Goal: Task Accomplishment & Management: Complete application form

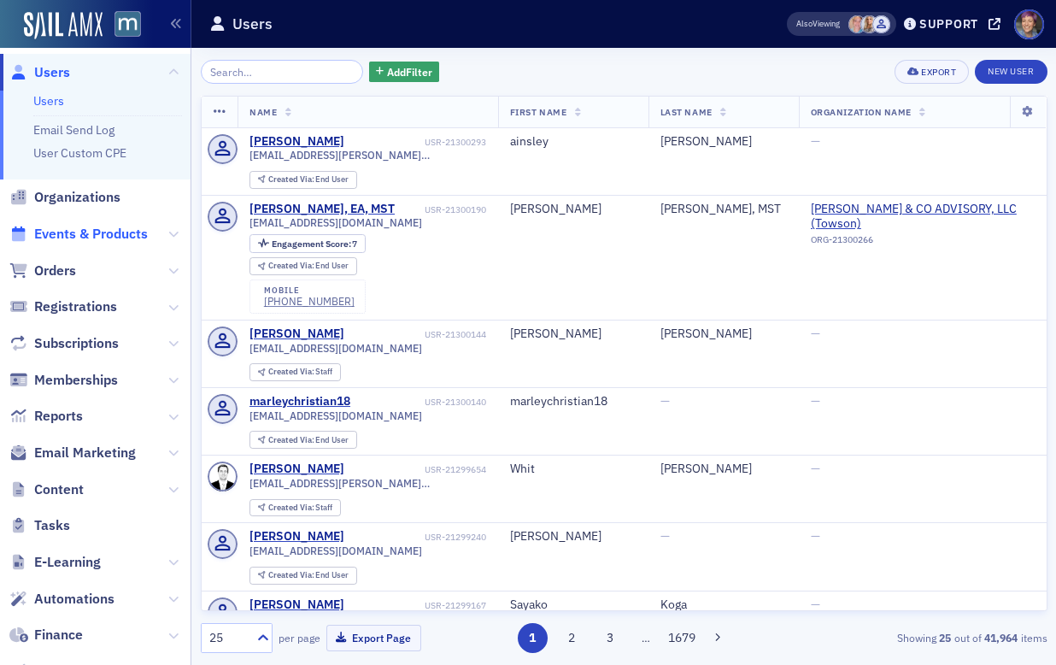
click at [90, 242] on span "Events & Products" at bounding box center [91, 234] width 114 height 19
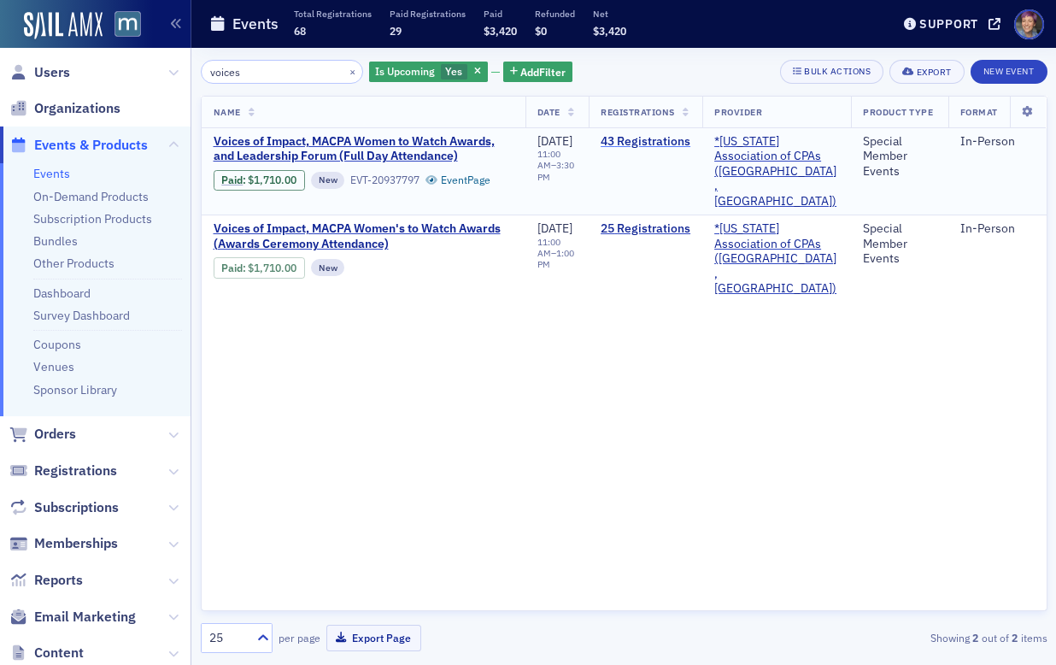
type input "voices"
click at [637, 144] on link "43 Registrations" at bounding box center [646, 141] width 90 height 15
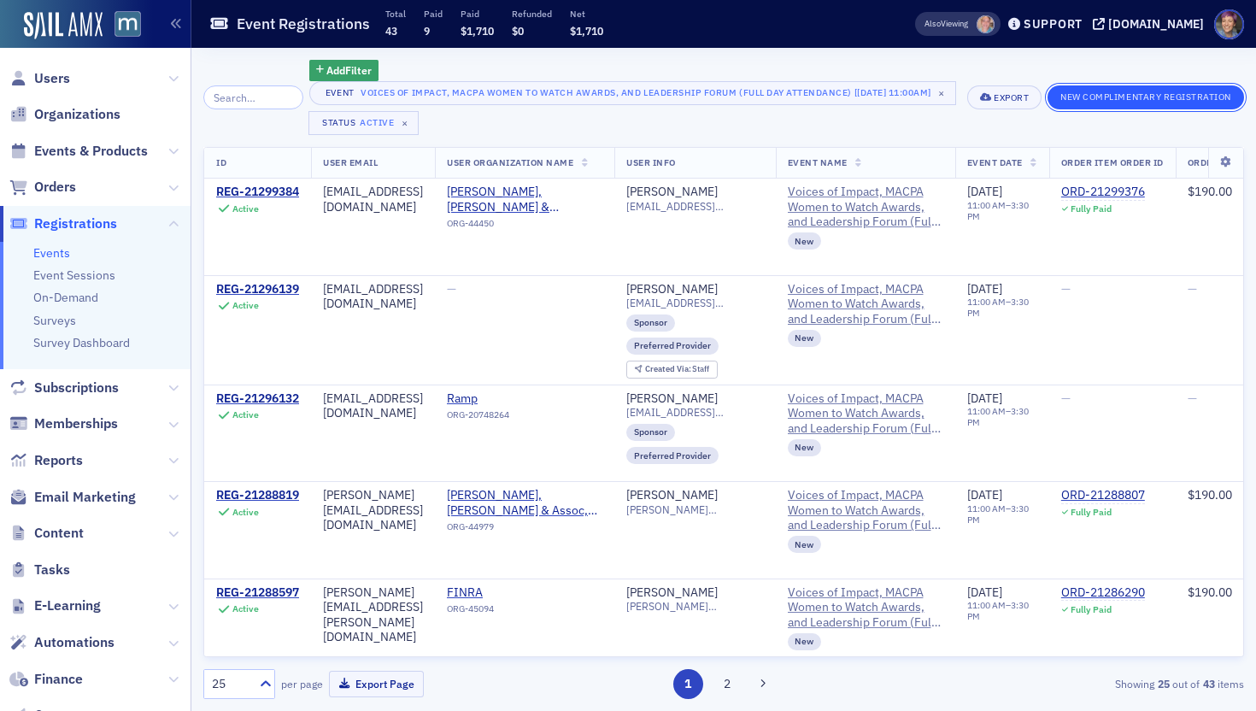
click at [1055, 101] on button "New Complimentary Registration" at bounding box center [1145, 97] width 196 height 24
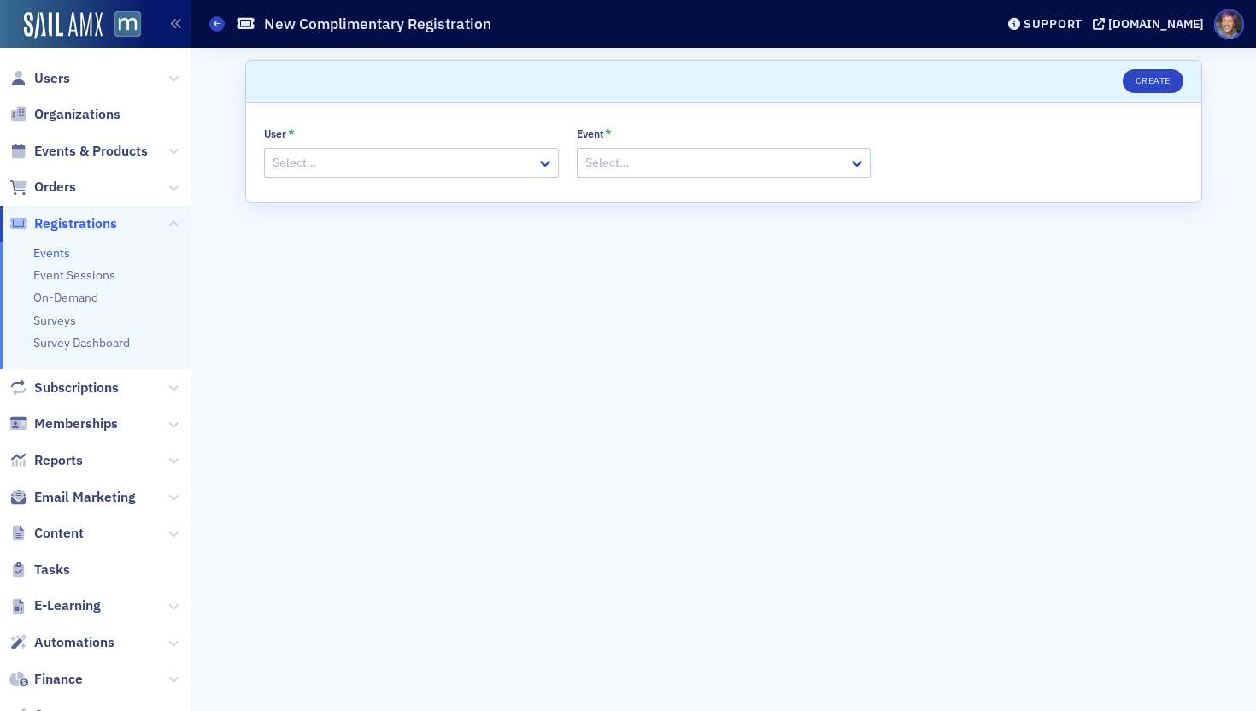
click at [457, 155] on div at bounding box center [403, 162] width 264 height 21
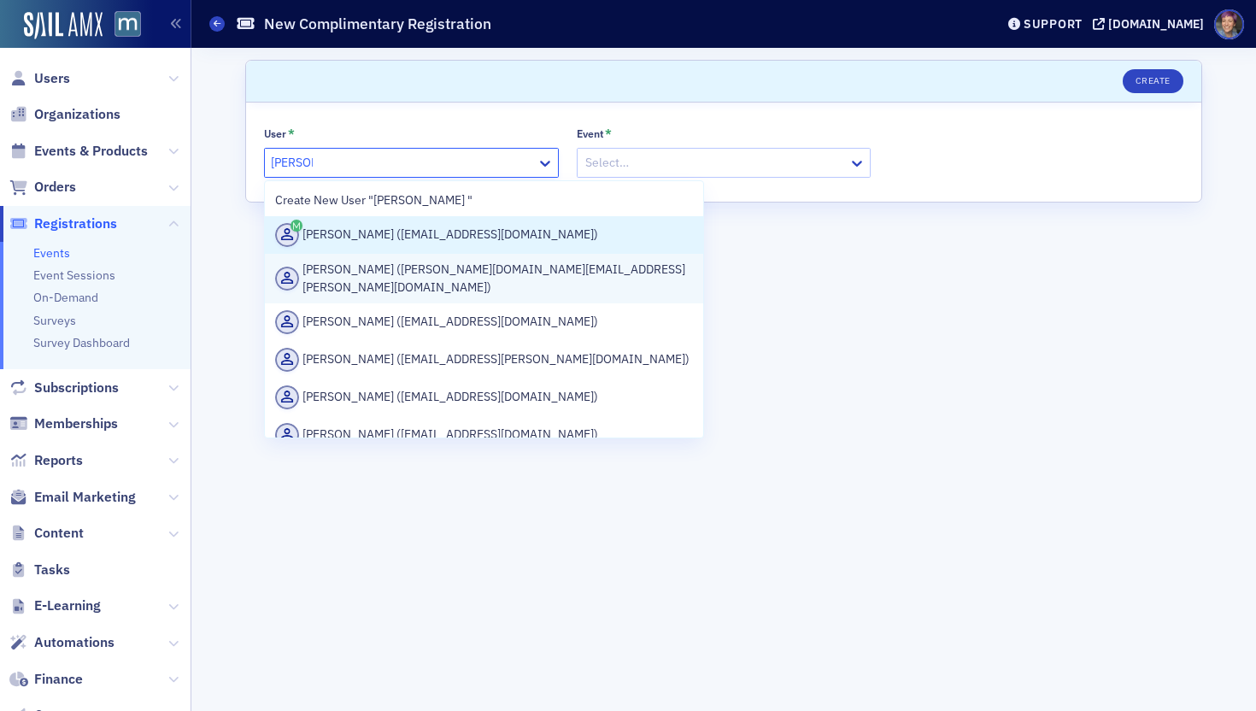
type input "[PERSON_NAME] y"
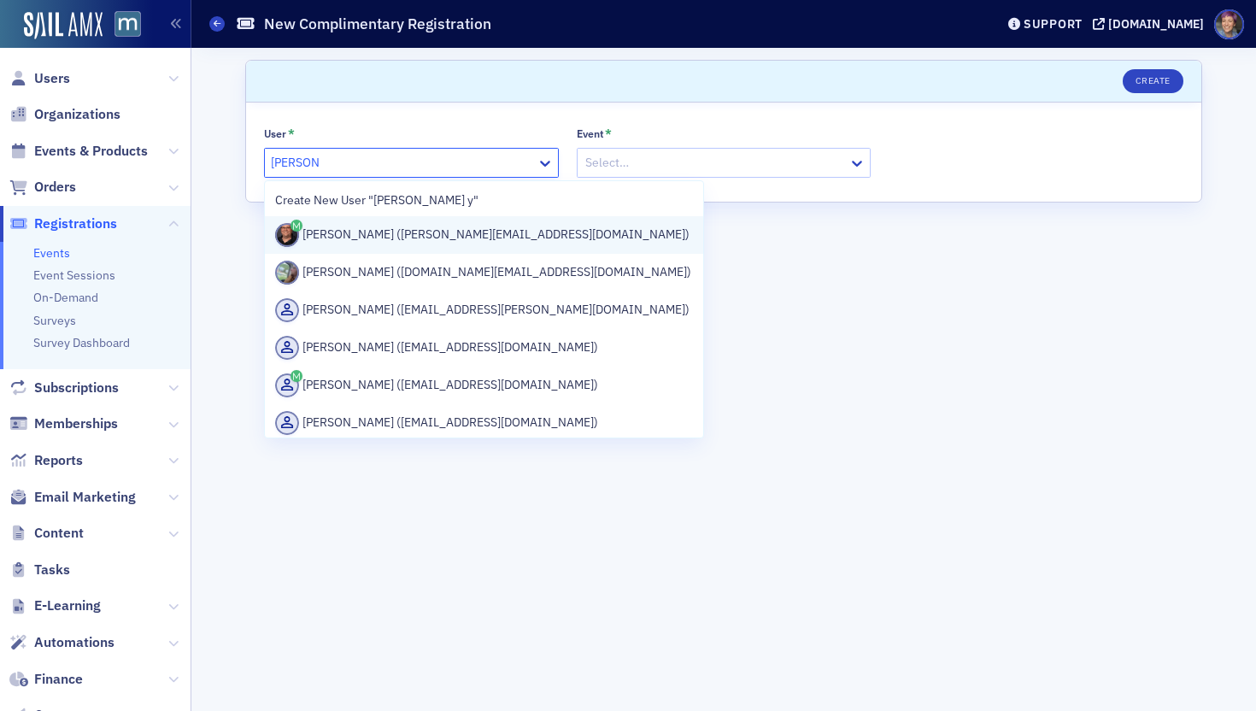
click at [361, 232] on div "[PERSON_NAME] ([PERSON_NAME][EMAIL_ADDRESS][DOMAIN_NAME])" at bounding box center [484, 235] width 418 height 24
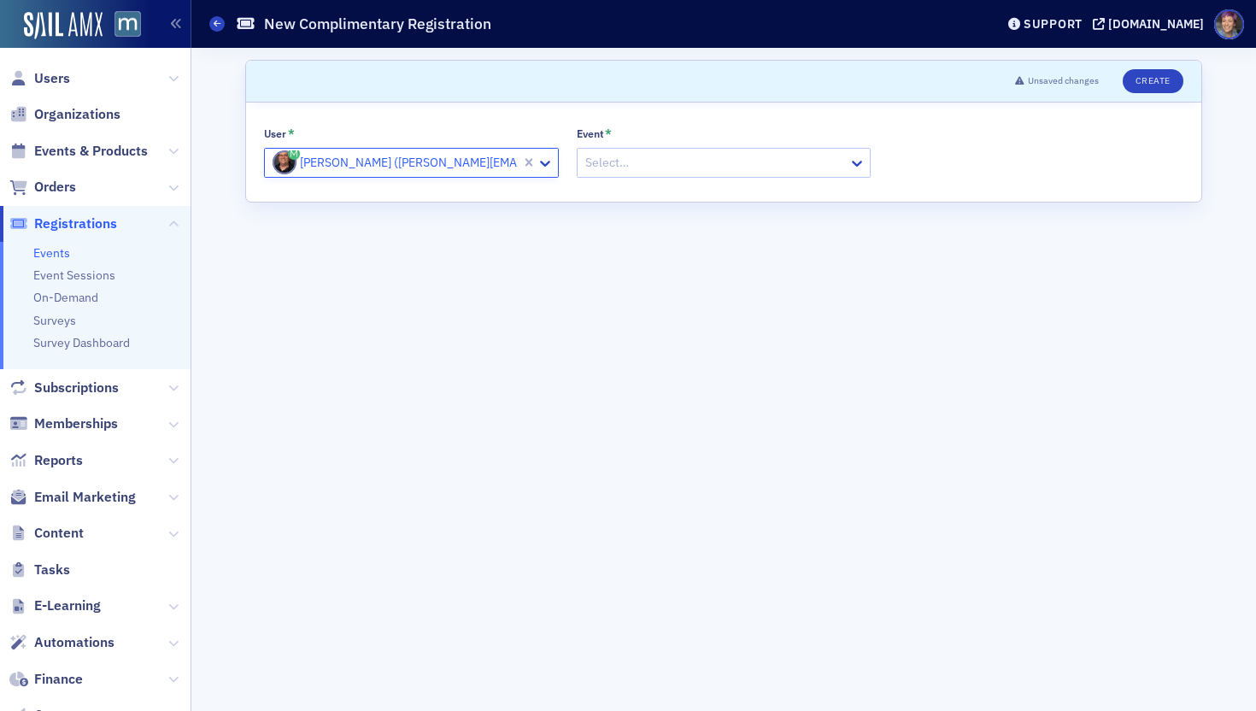
click at [660, 163] on div at bounding box center [715, 162] width 264 height 21
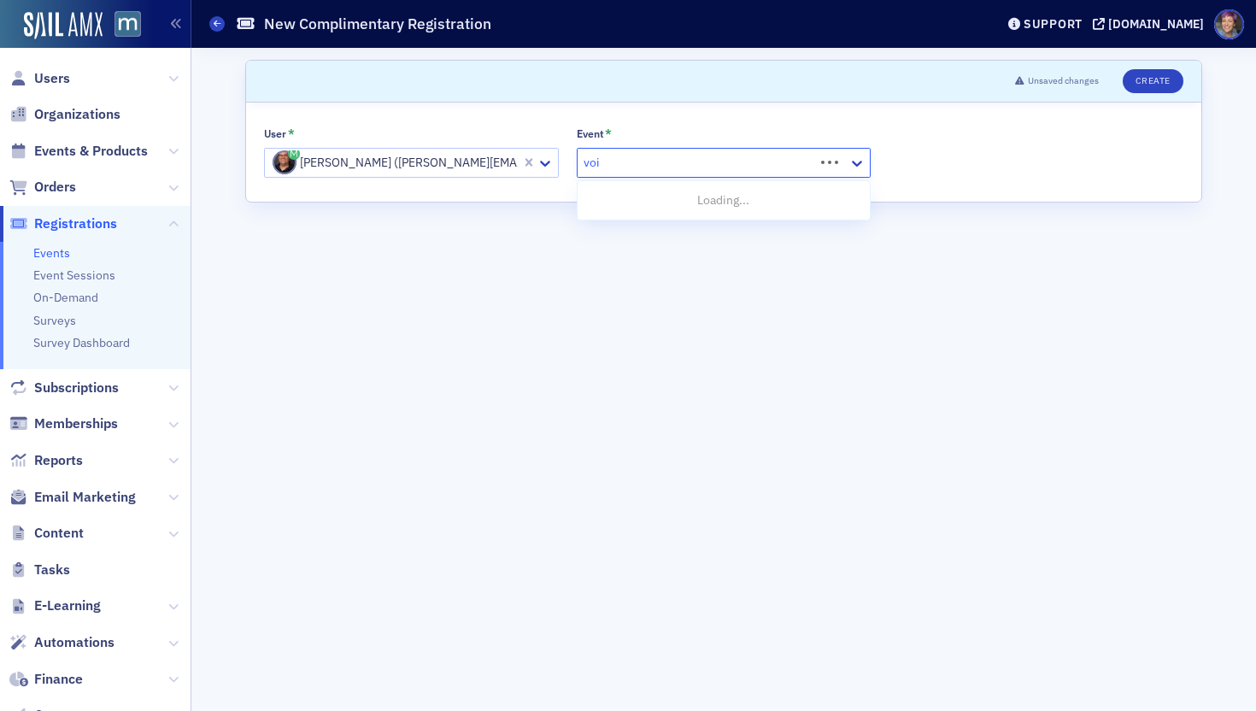
type input "voices"
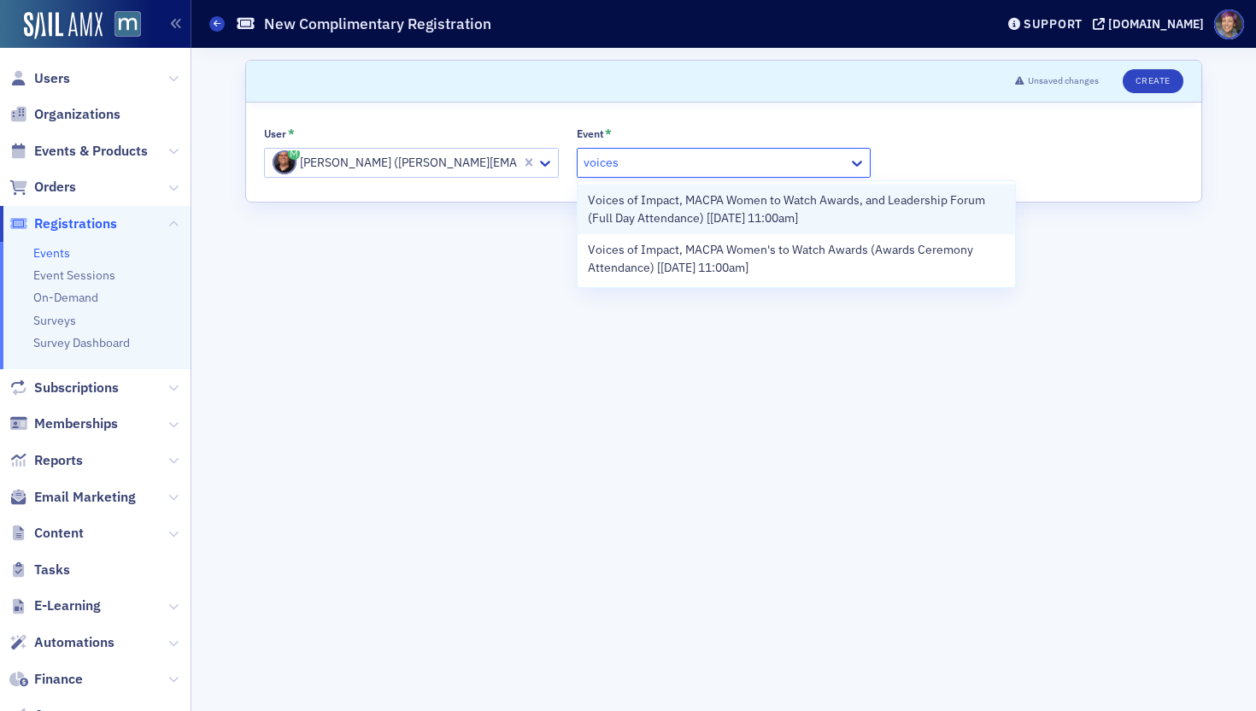
click at [696, 218] on span "Voices of Impact, MACPA Women to Watch Awards, and Leadership Forum (Full Day A…" at bounding box center [797, 209] width 418 height 36
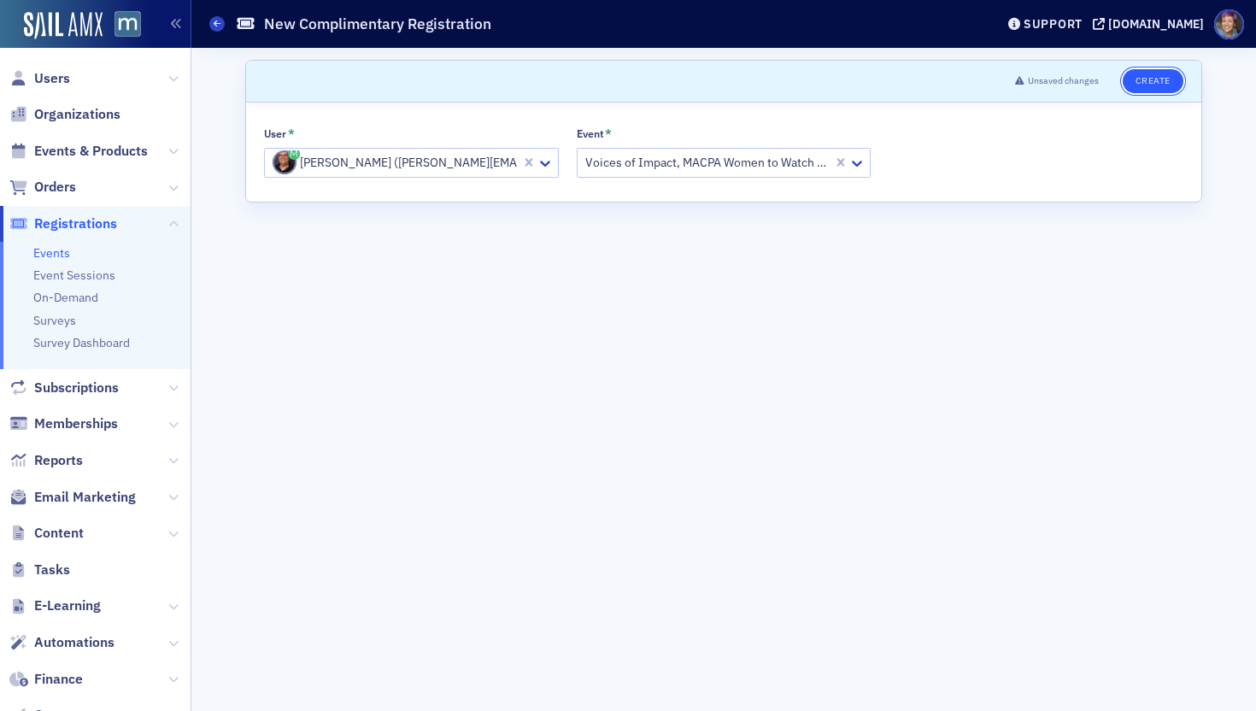
click at [1055, 89] on button "Create" at bounding box center [1153, 81] width 61 height 24
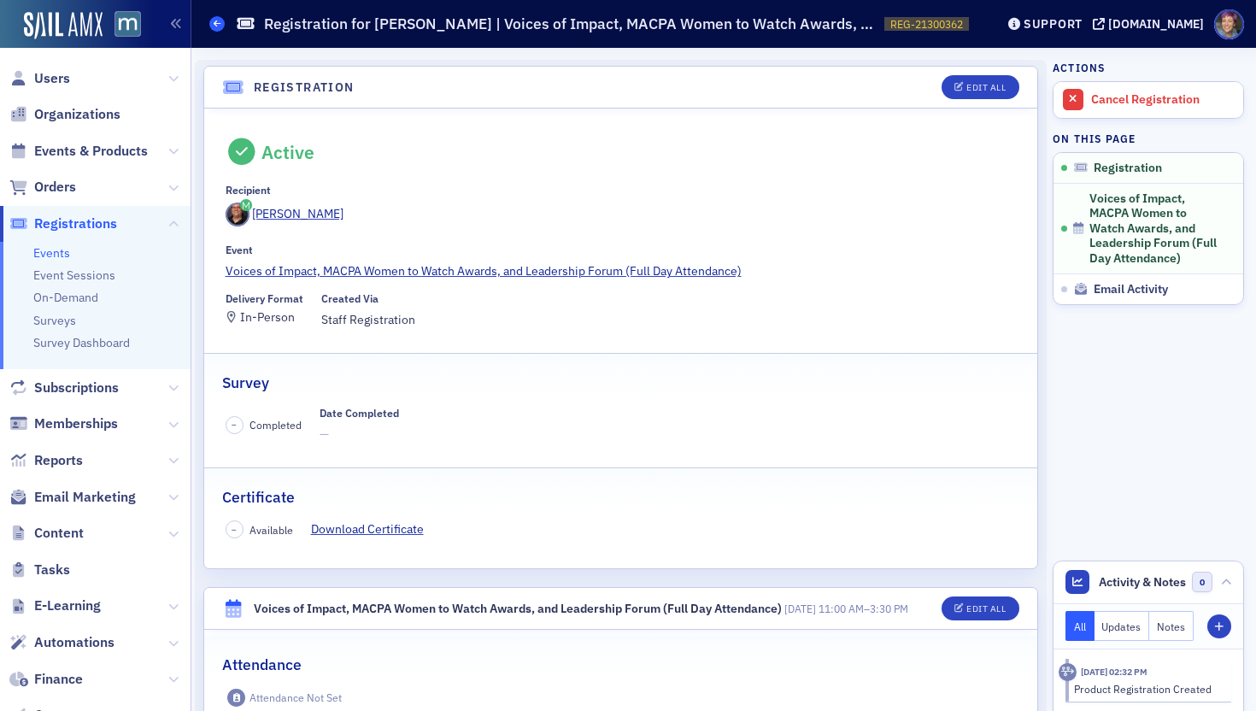
click at [219, 21] on icon at bounding box center [217, 24] width 7 height 8
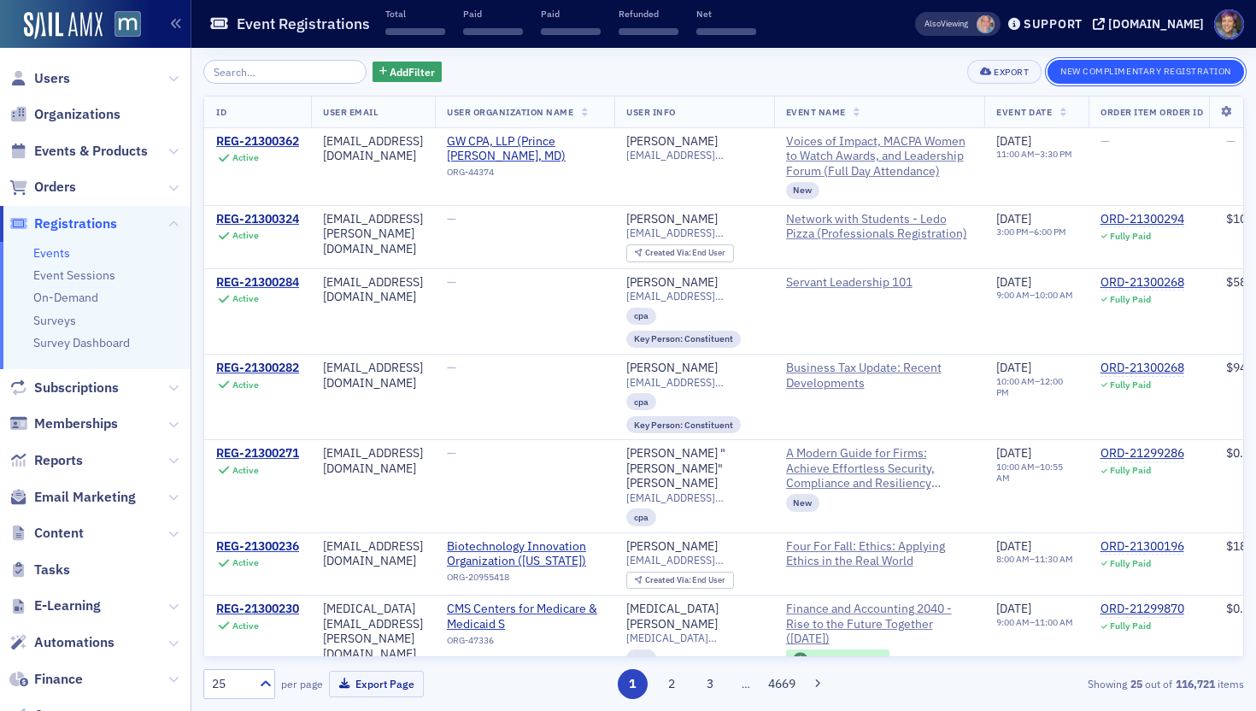
click at [1055, 76] on button "New Complimentary Registration" at bounding box center [1145, 72] width 196 height 24
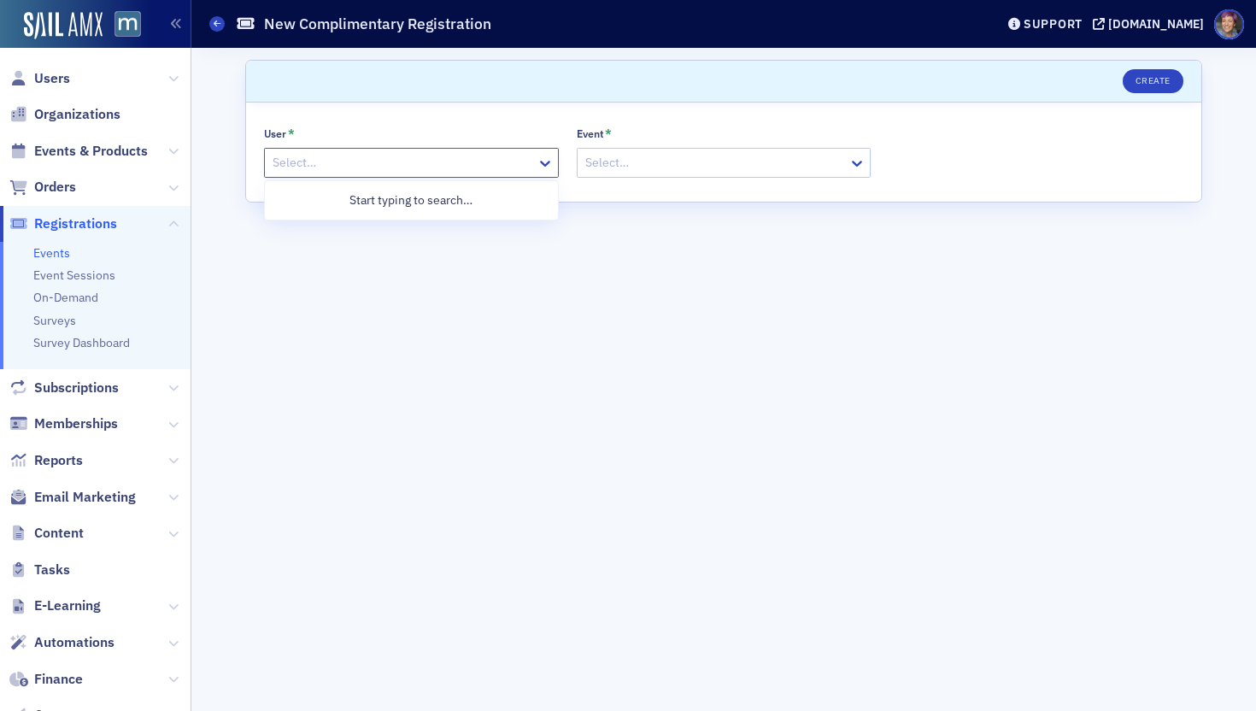
click at [300, 165] on div at bounding box center [403, 162] width 264 height 21
type input "[PERSON_NAME]"
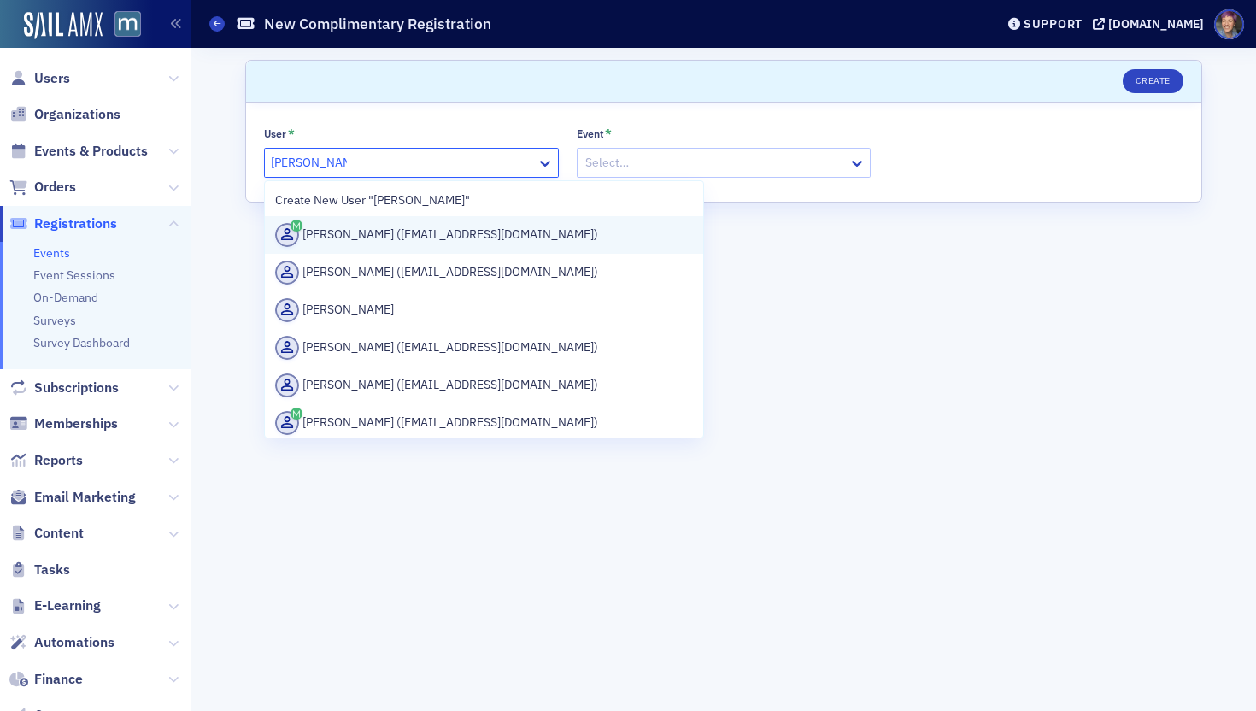
click at [400, 245] on div "[PERSON_NAME] ([EMAIL_ADDRESS][DOMAIN_NAME])" at bounding box center [484, 235] width 418 height 24
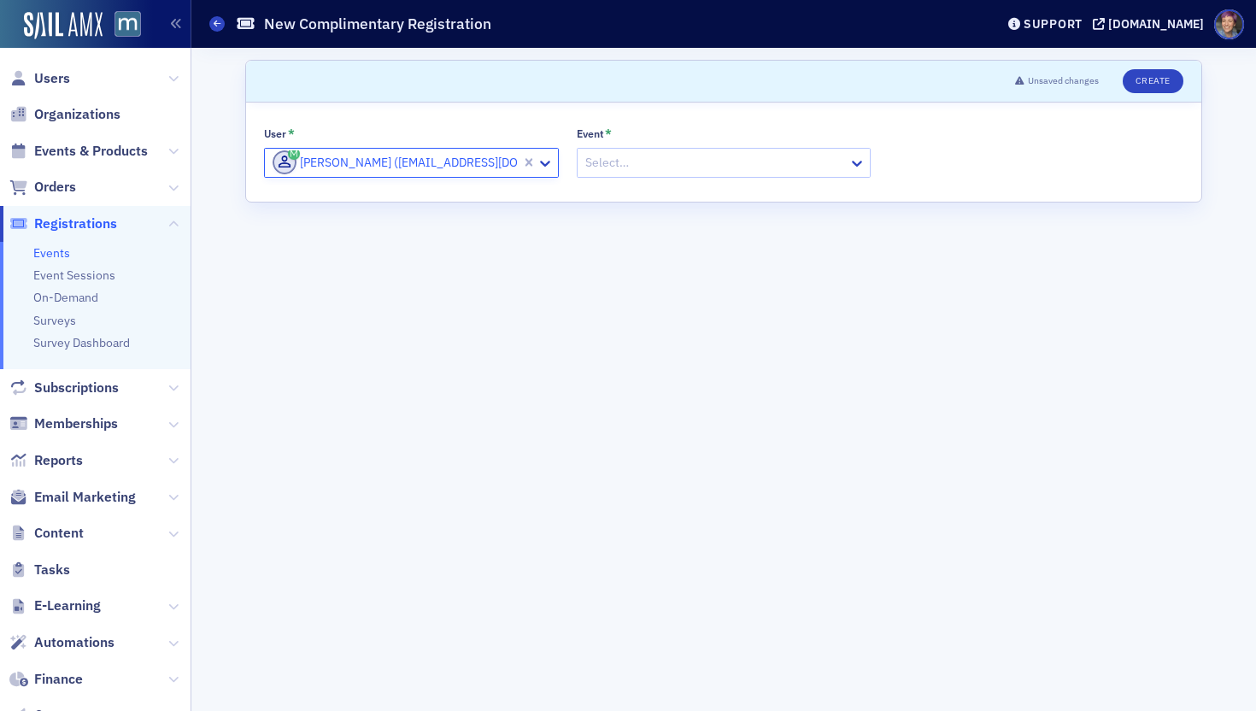
click at [685, 176] on div "Select…" at bounding box center [724, 163] width 295 height 30
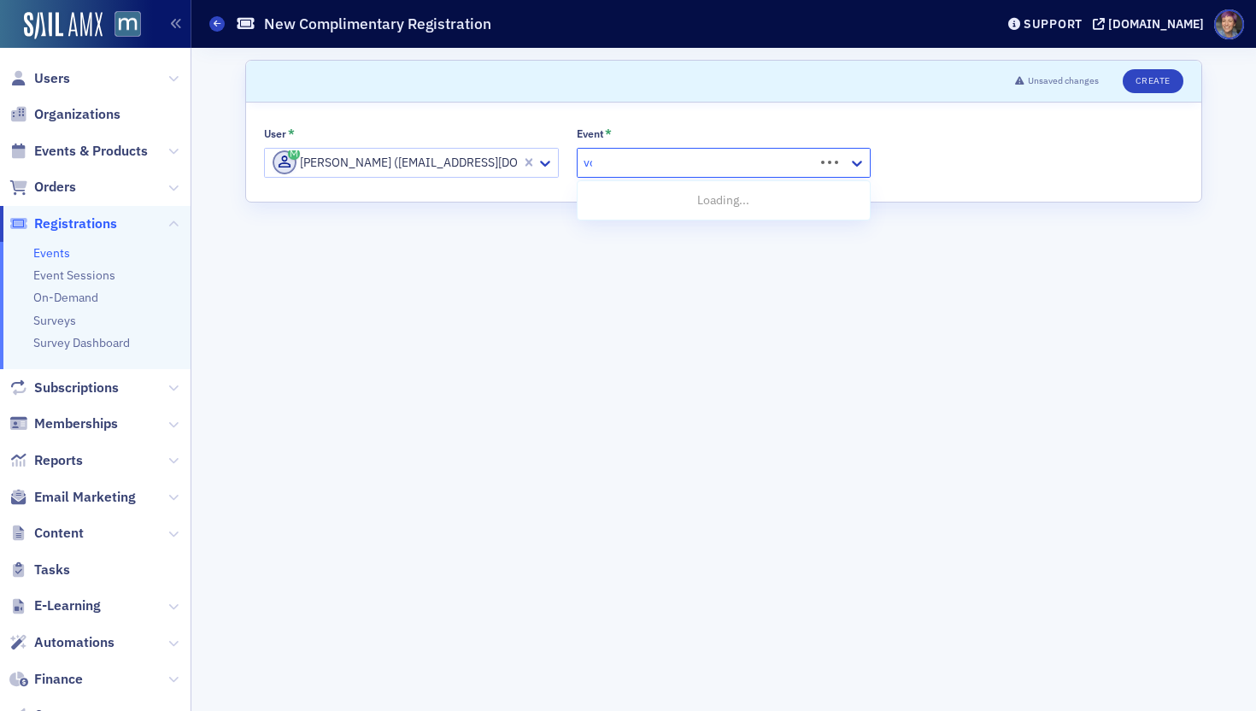
type input "voices"
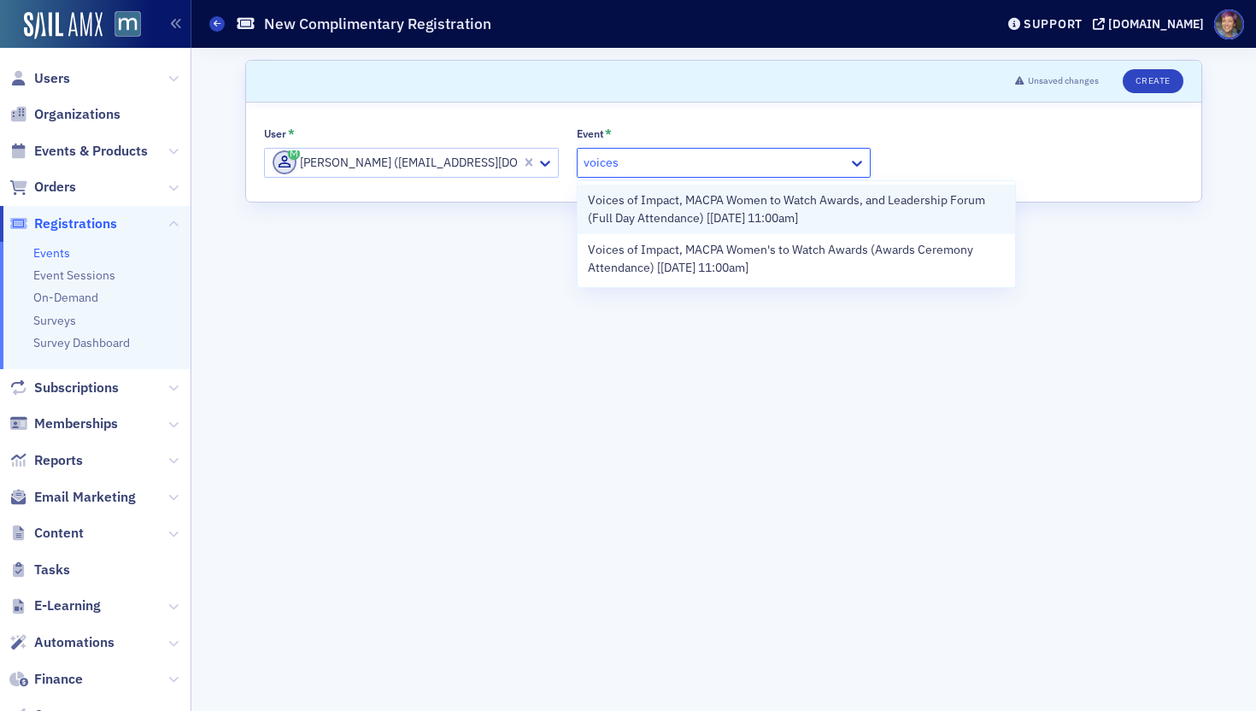
click at [685, 226] on span "Voices of Impact, MACPA Women to Watch Awards, and Leadership Forum (Full Day A…" at bounding box center [797, 209] width 418 height 36
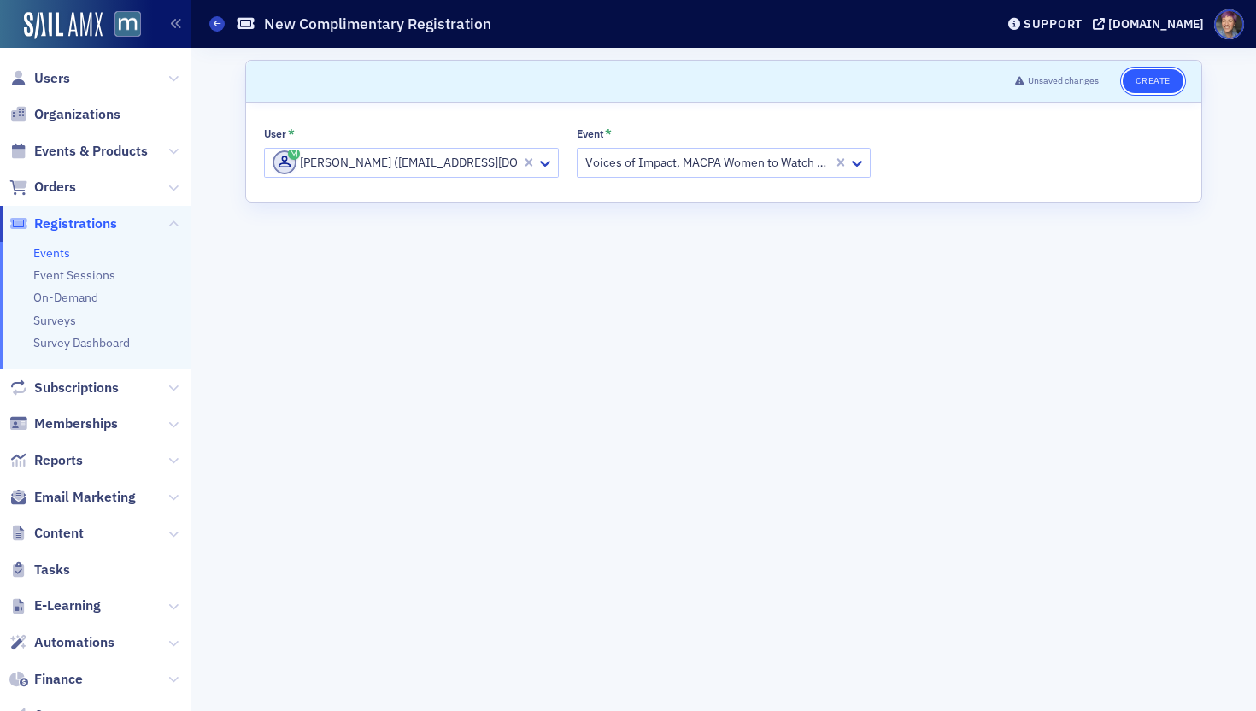
click at [1055, 77] on button "Create" at bounding box center [1153, 81] width 61 height 24
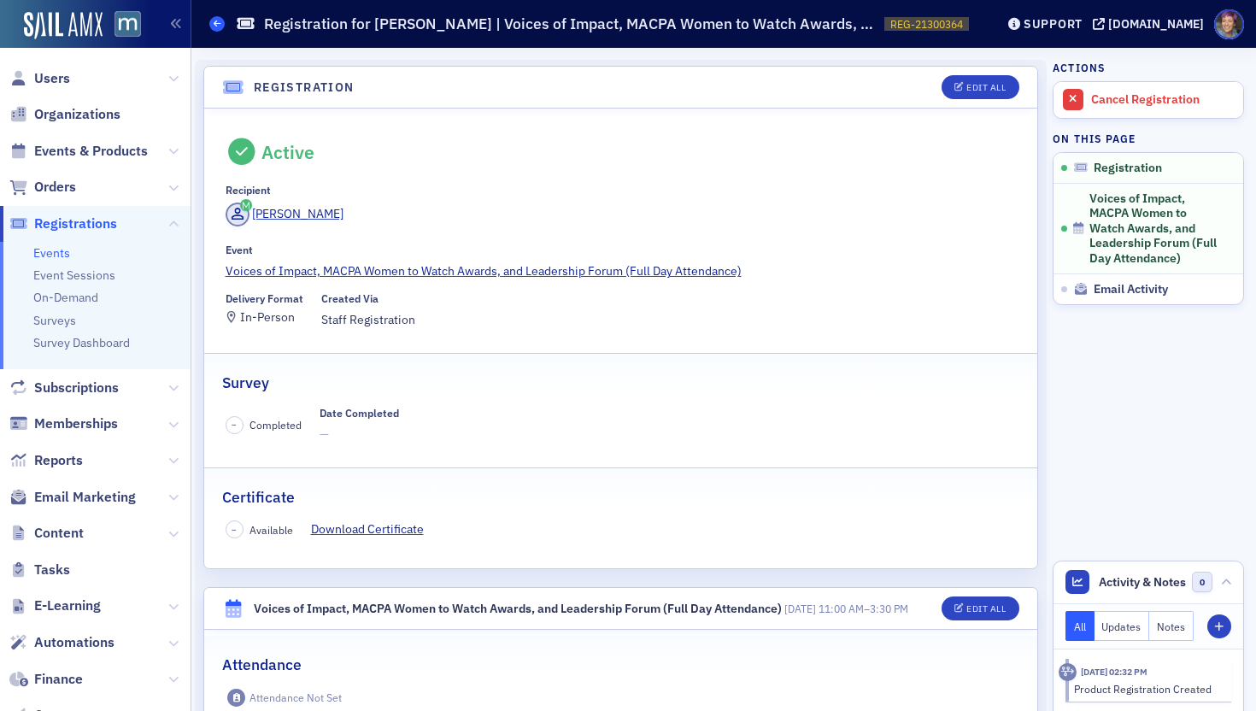
click at [213, 24] on span at bounding box center [216, 23] width 15 height 15
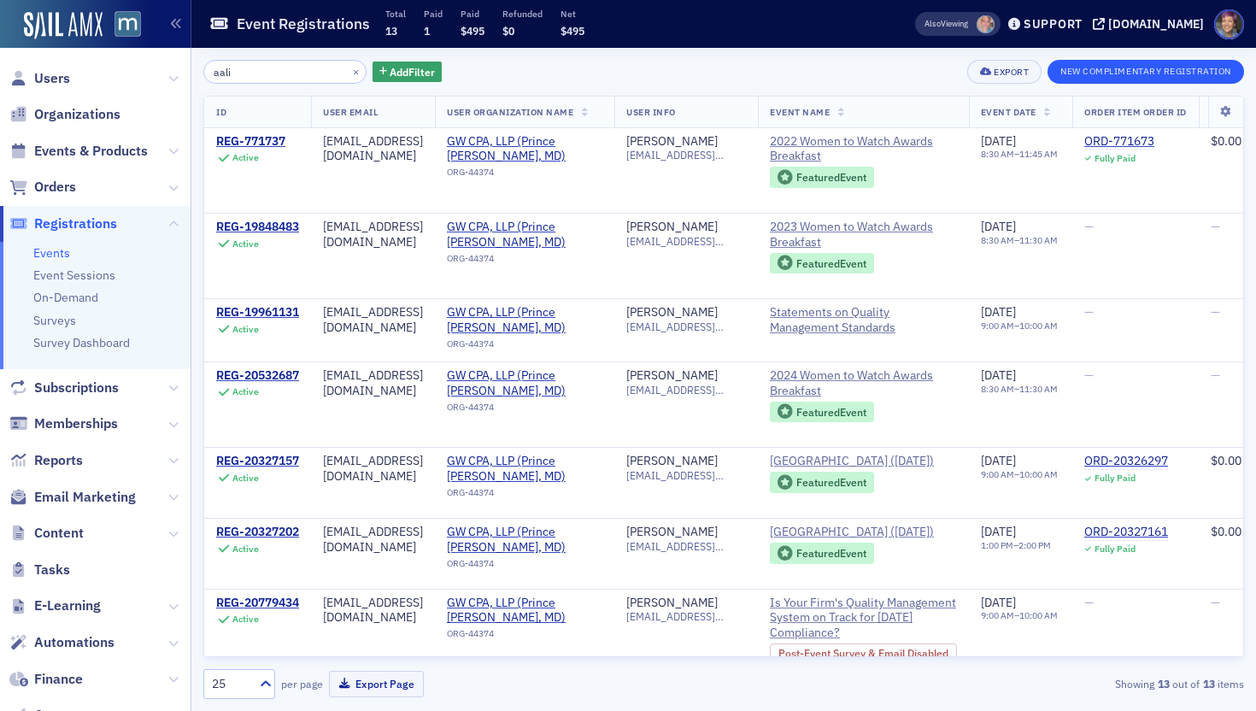
type input "aali"
click at [1055, 73] on button "New Complimentary Registration" at bounding box center [1145, 72] width 196 height 24
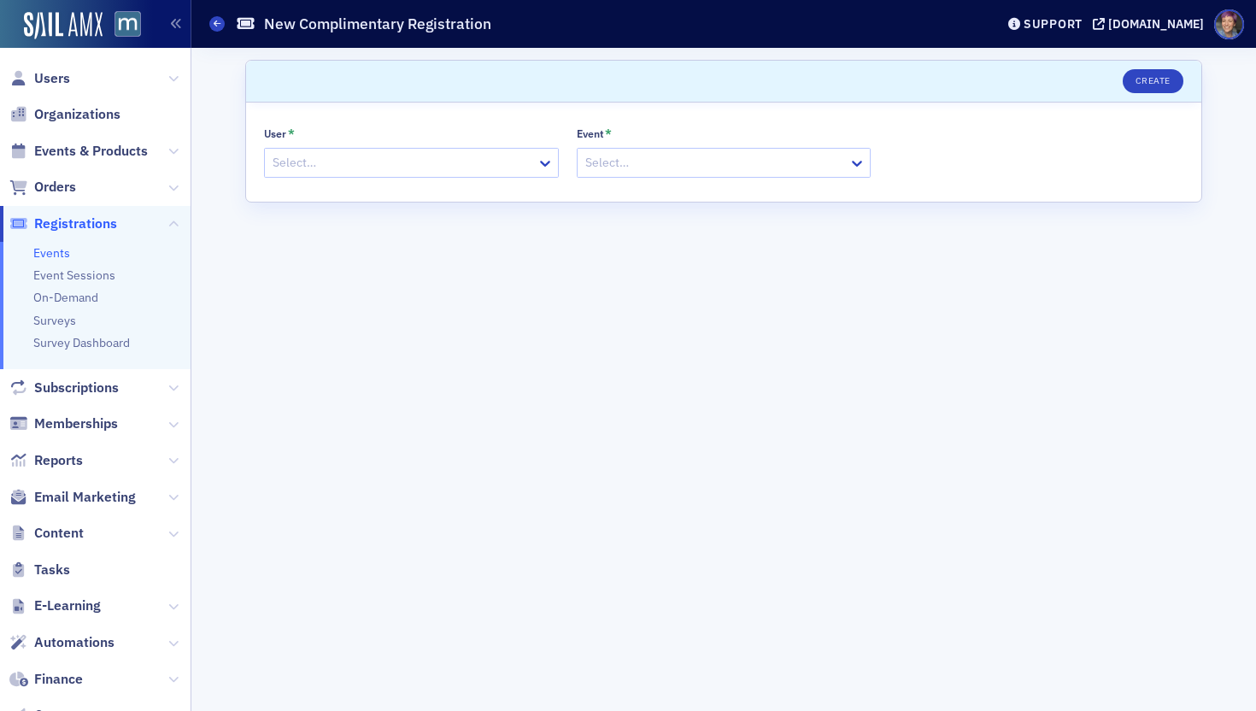
click at [325, 170] on div at bounding box center [403, 162] width 264 height 21
type input "aaliy"
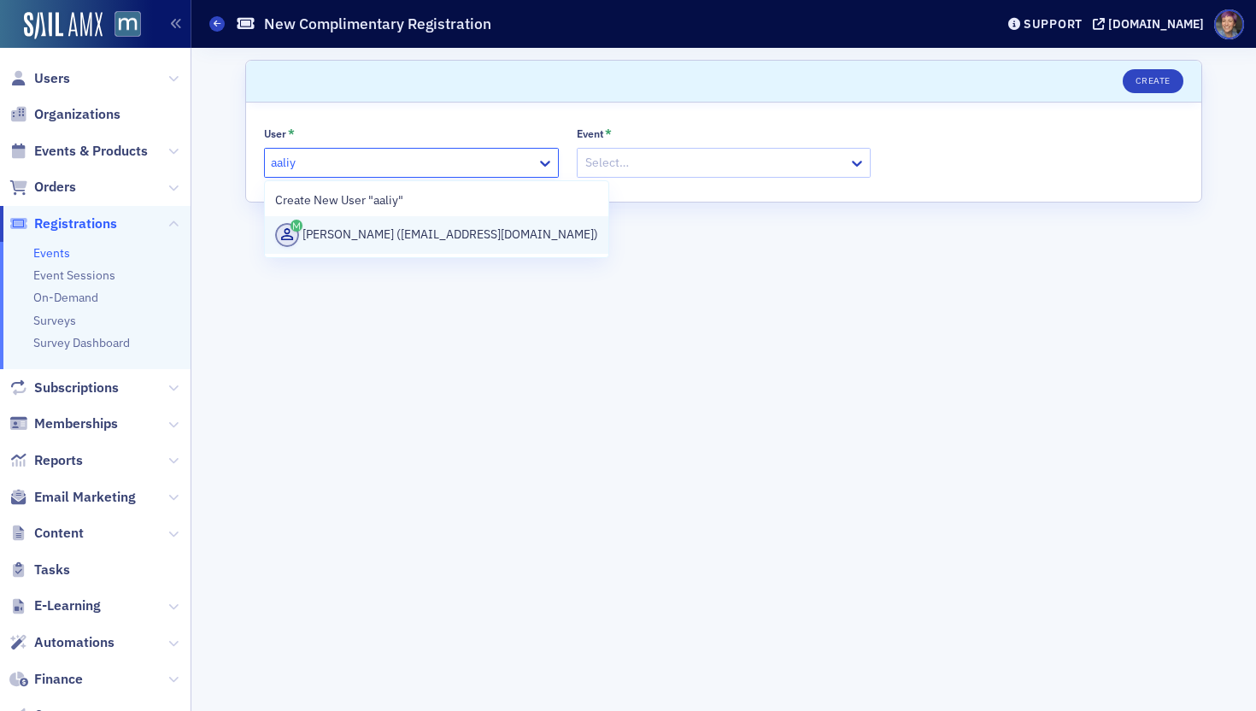
click at [346, 229] on div "[PERSON_NAME] ([EMAIL_ADDRESS][DOMAIN_NAME])" at bounding box center [436, 235] width 323 height 24
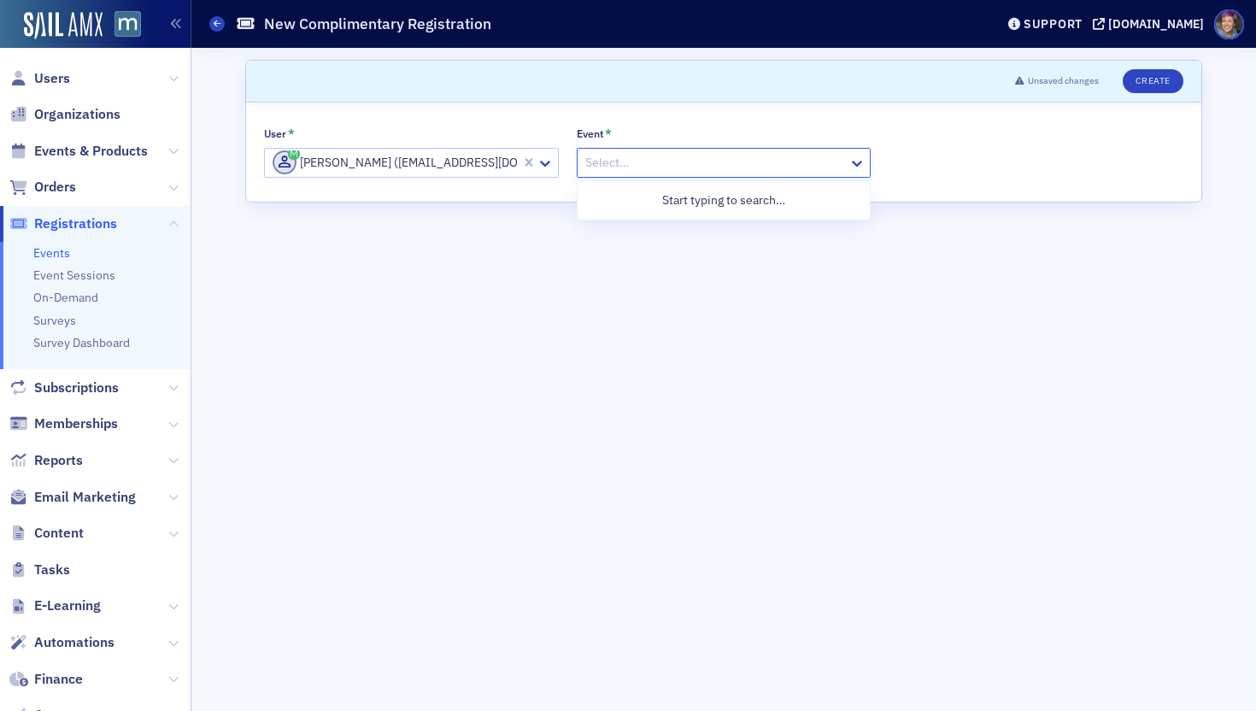
click at [764, 150] on div "Select…" at bounding box center [714, 162] width 272 height 25
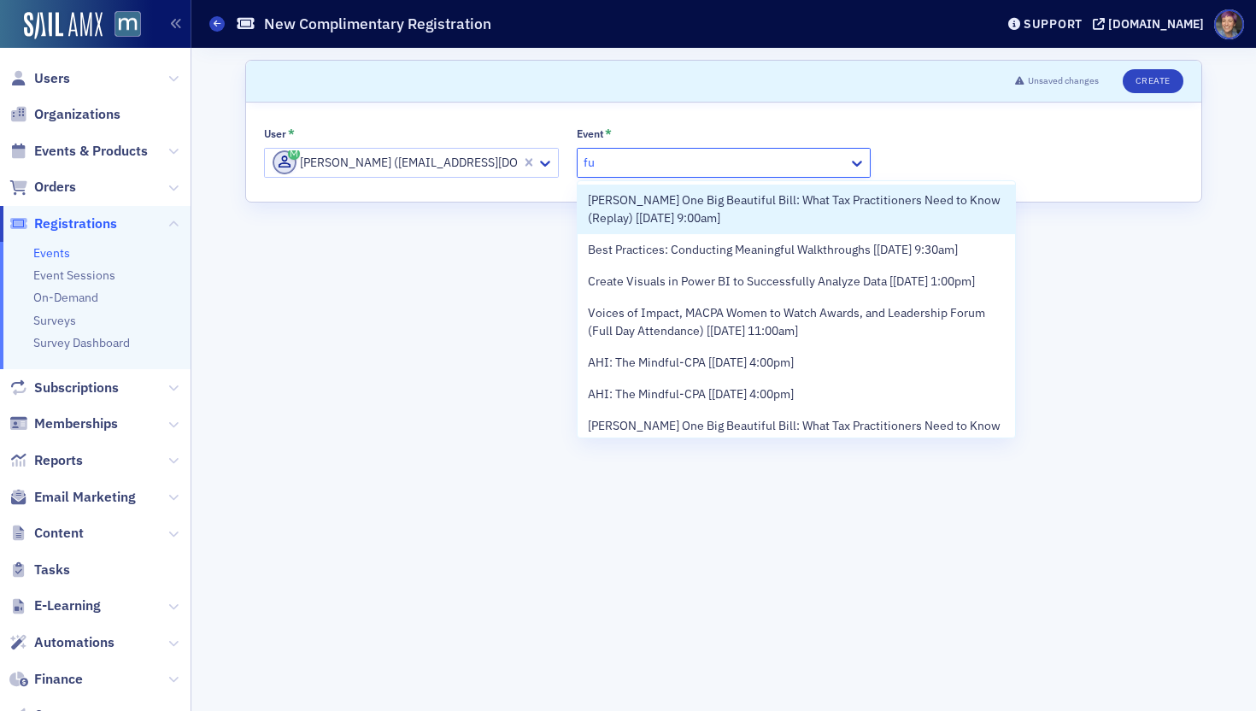
type input "f"
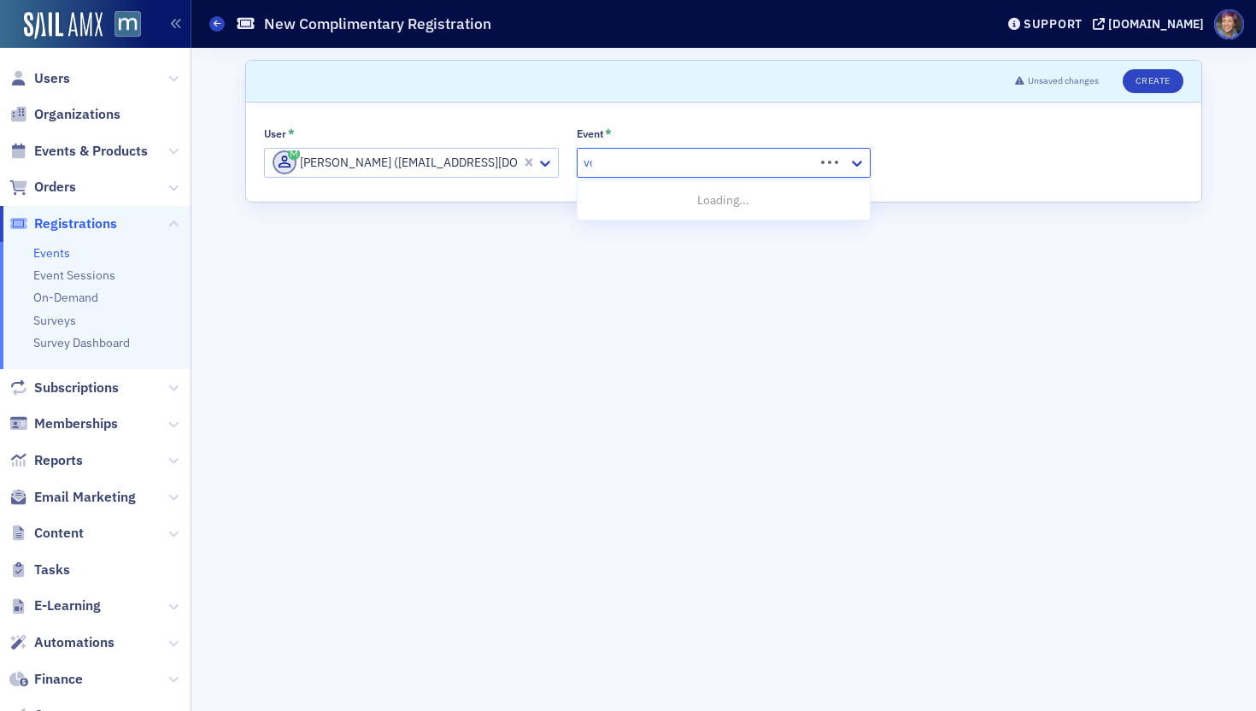
type input "voices"
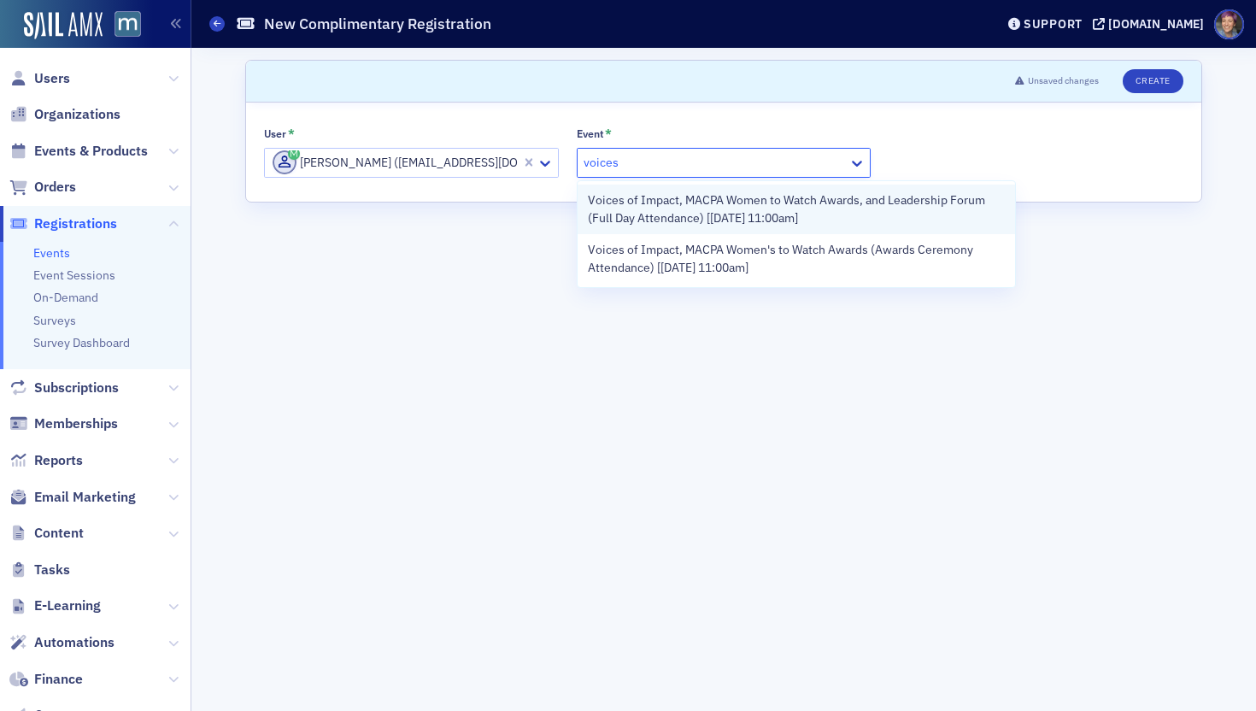
click at [781, 201] on span "Voices of Impact, MACPA Women to Watch Awards, and Leadership Forum (Full Day A…" at bounding box center [797, 209] width 418 height 36
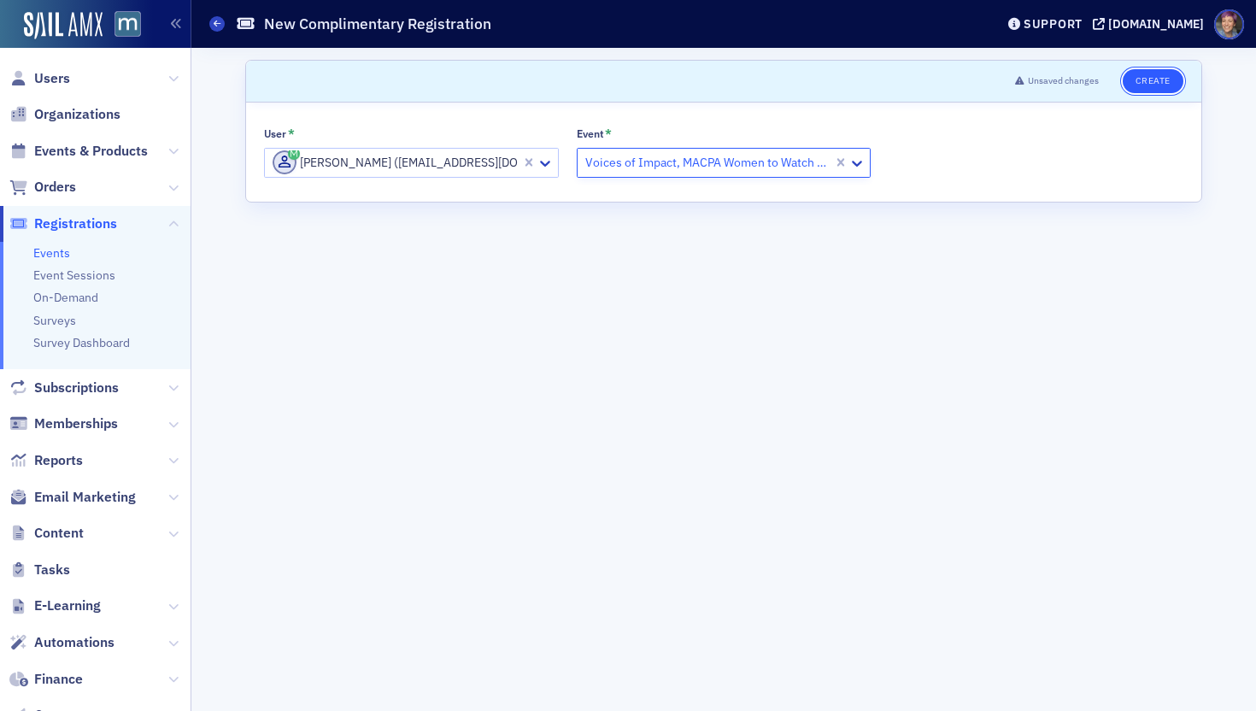
click at [1055, 79] on button "Create" at bounding box center [1153, 81] width 61 height 24
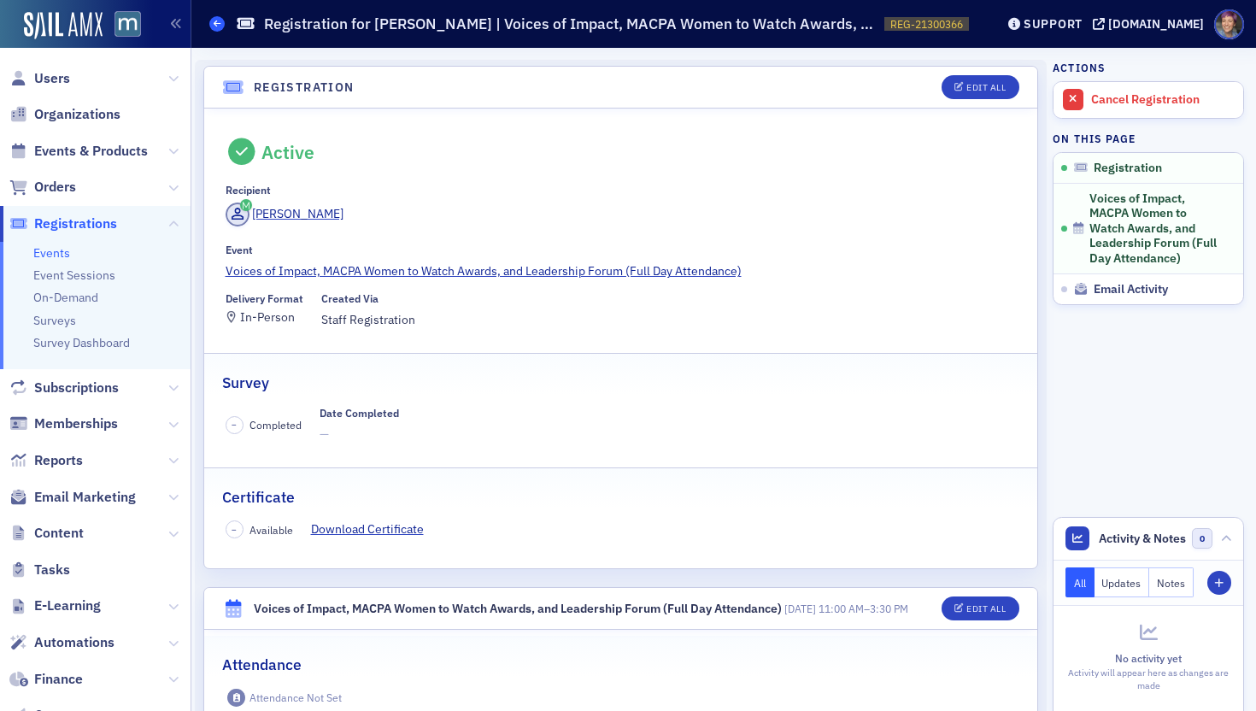
click at [211, 26] on span at bounding box center [216, 23] width 15 height 15
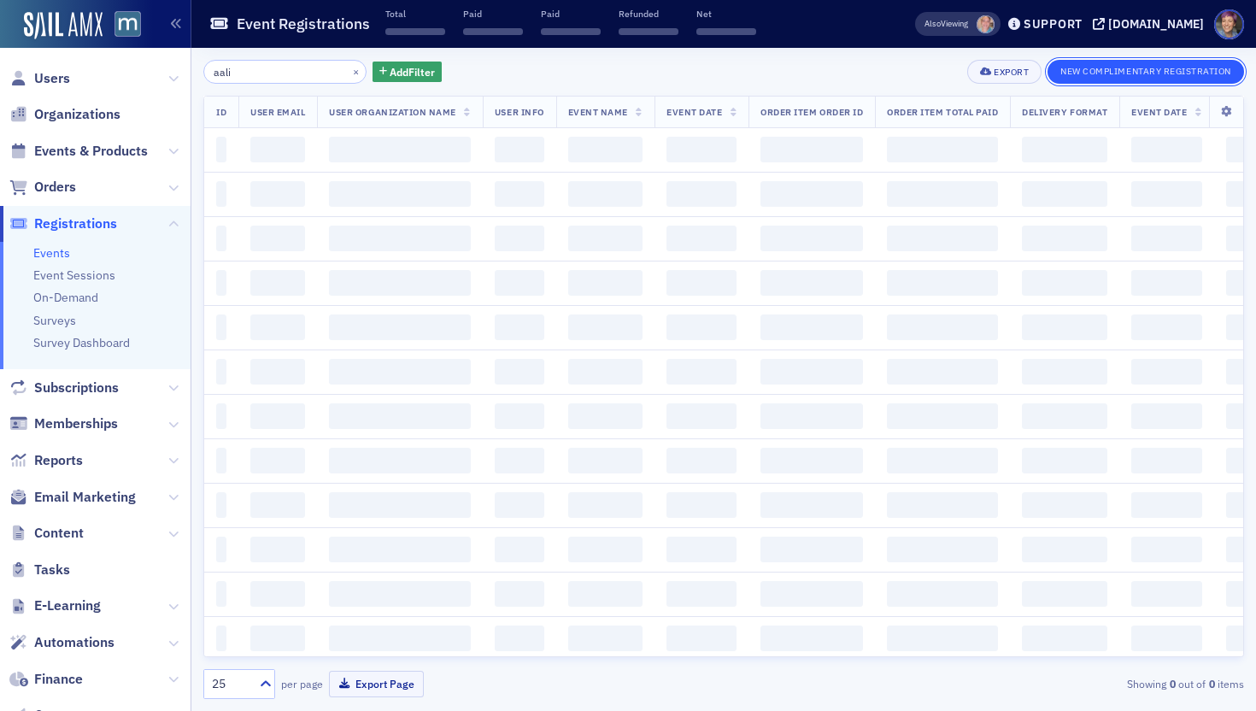
click at [1055, 79] on button "New Complimentary Registration" at bounding box center [1145, 72] width 196 height 24
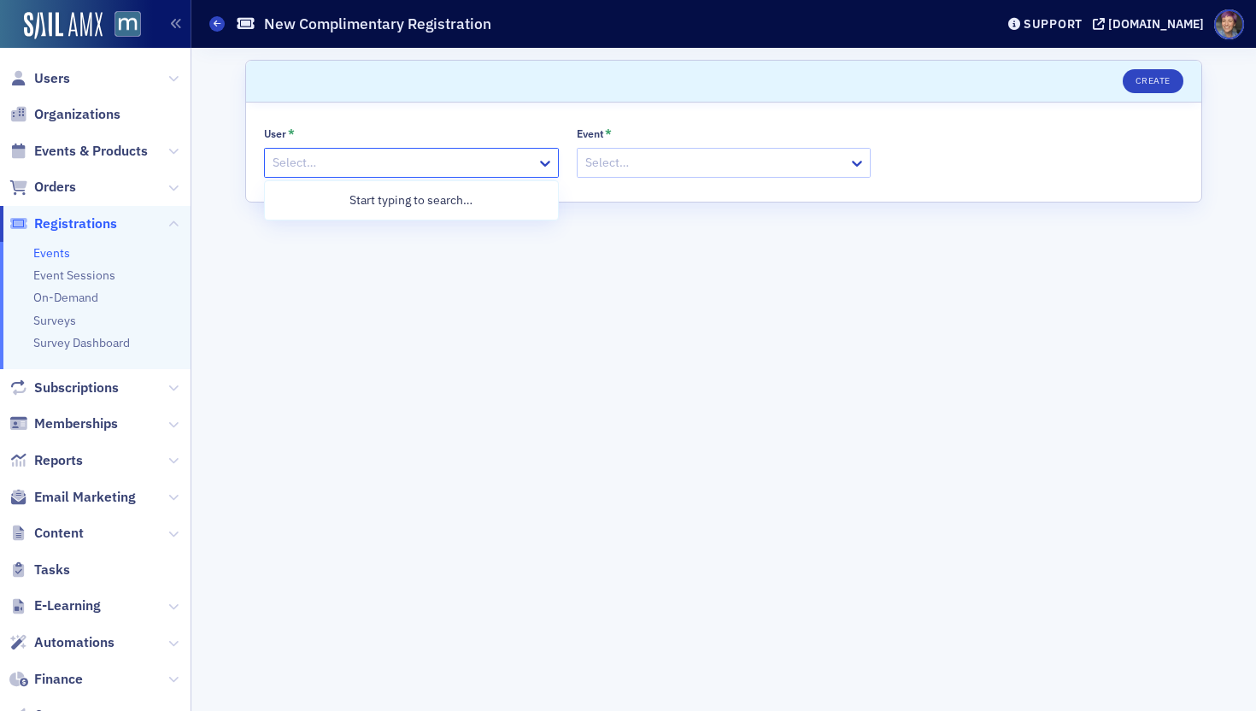
click at [402, 156] on div at bounding box center [403, 162] width 264 height 21
type input "[PERSON_NAME]"
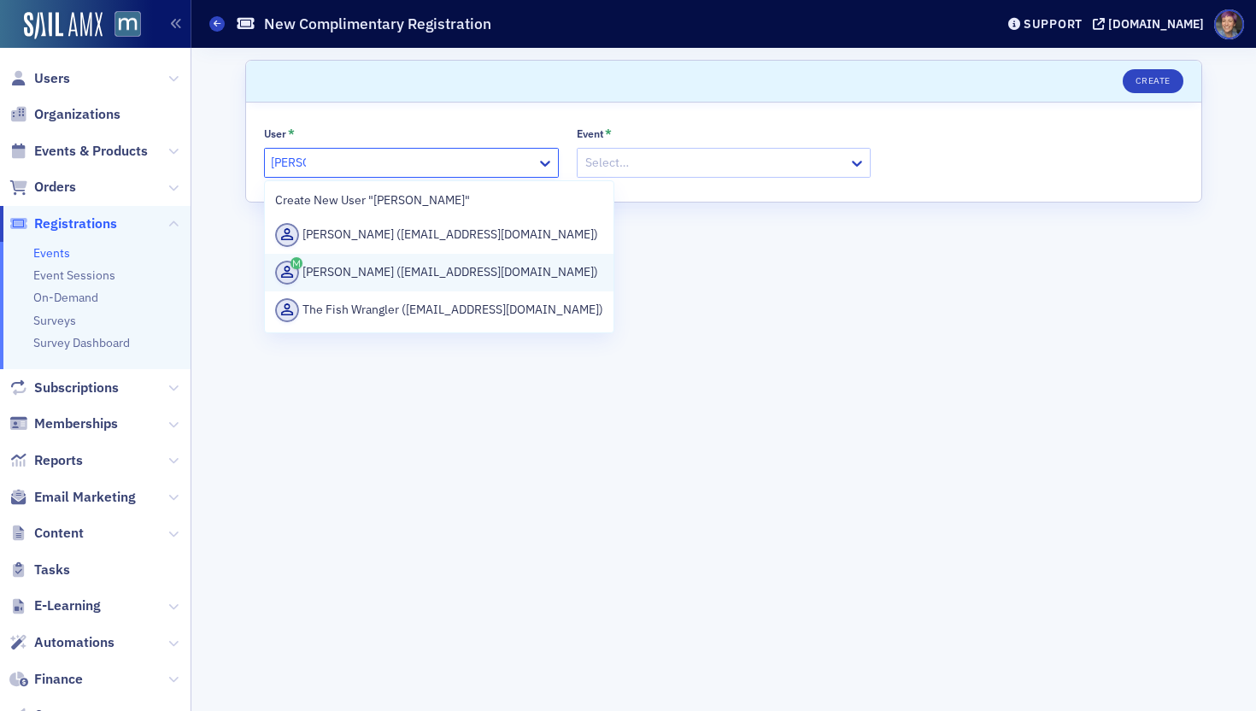
click at [485, 270] on div "[PERSON_NAME] ([EMAIL_ADDRESS][DOMAIN_NAME])" at bounding box center [439, 273] width 328 height 24
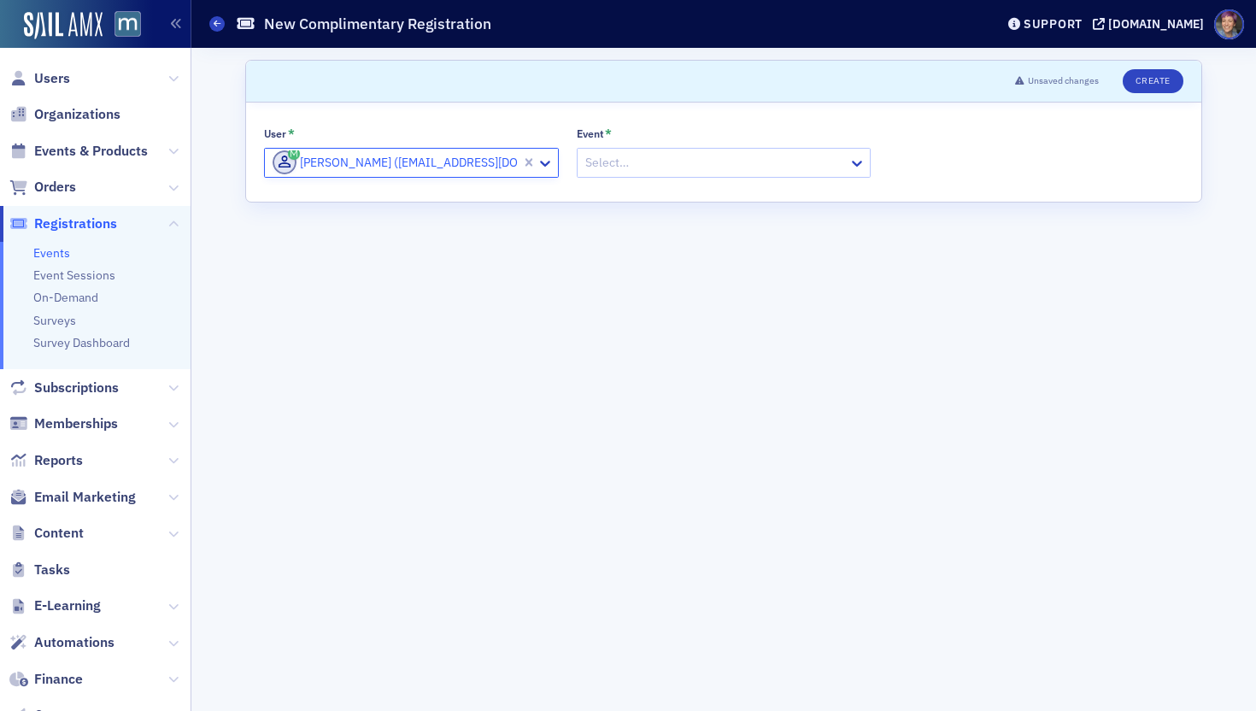
click at [724, 156] on div at bounding box center [715, 162] width 264 height 21
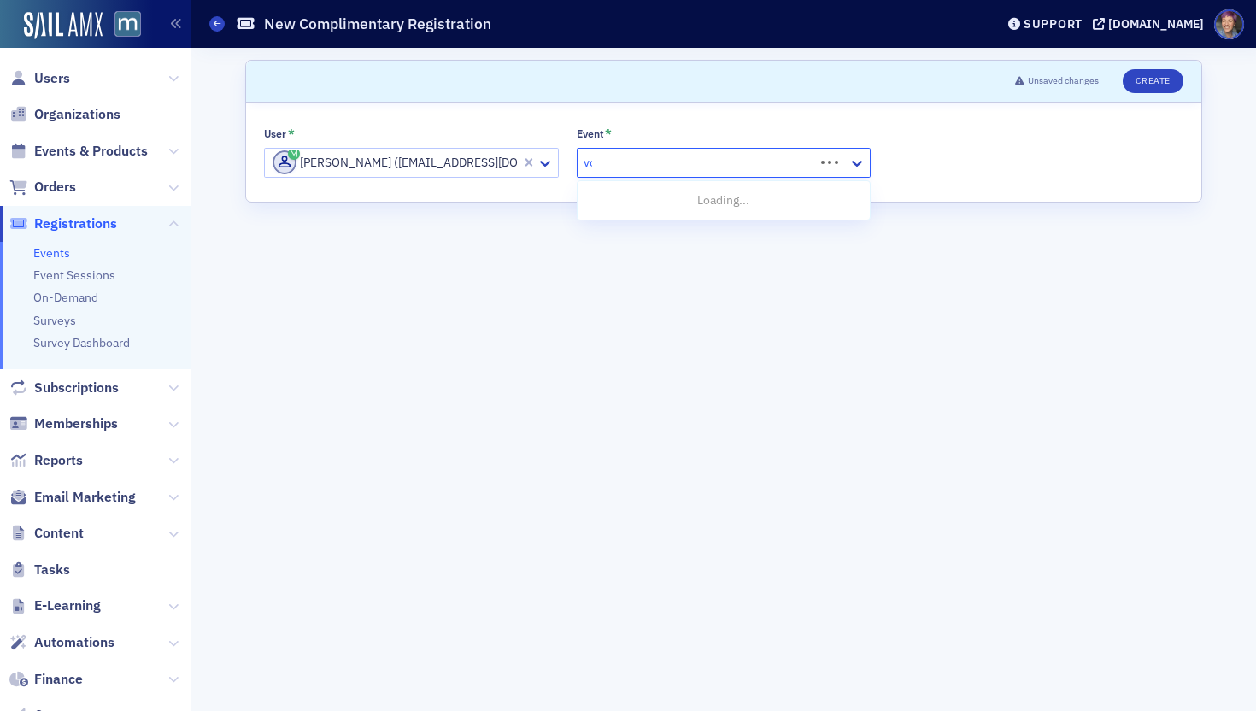
type input "voices"
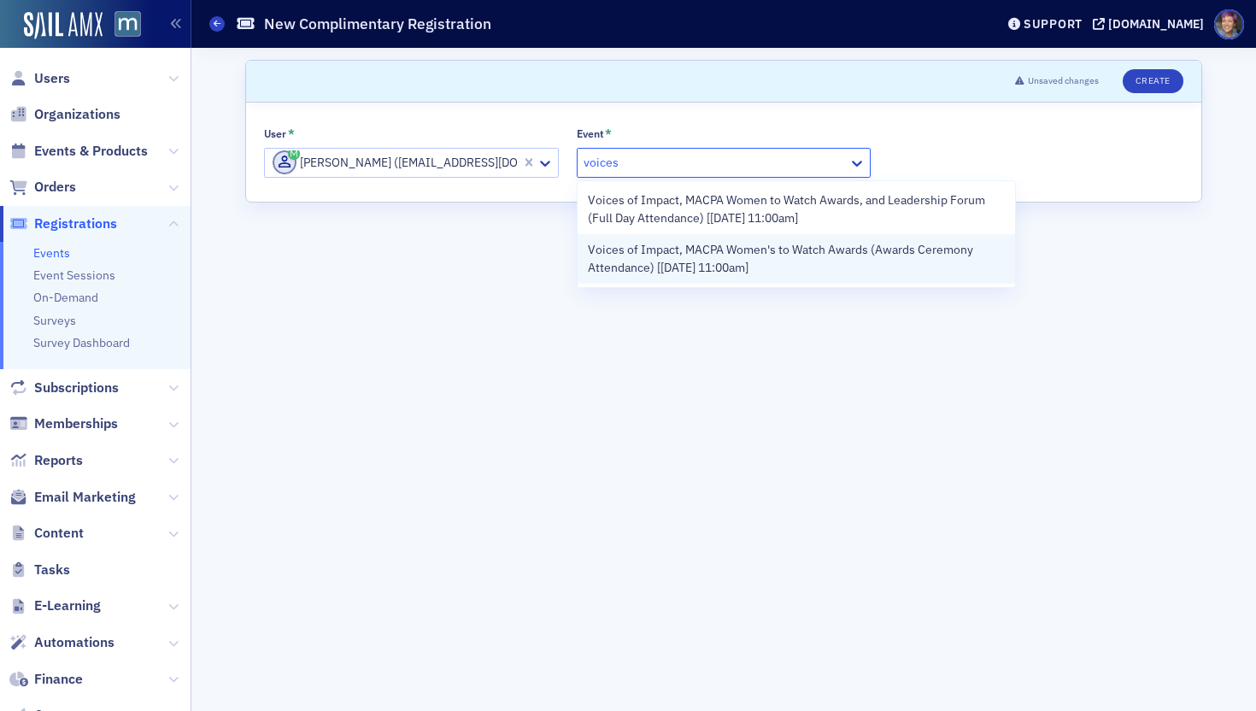
click at [730, 266] on span "Voices of Impact, MACPA Women's to Watch Awards (Awards Ceremony Attendance) [[…" at bounding box center [797, 259] width 418 height 36
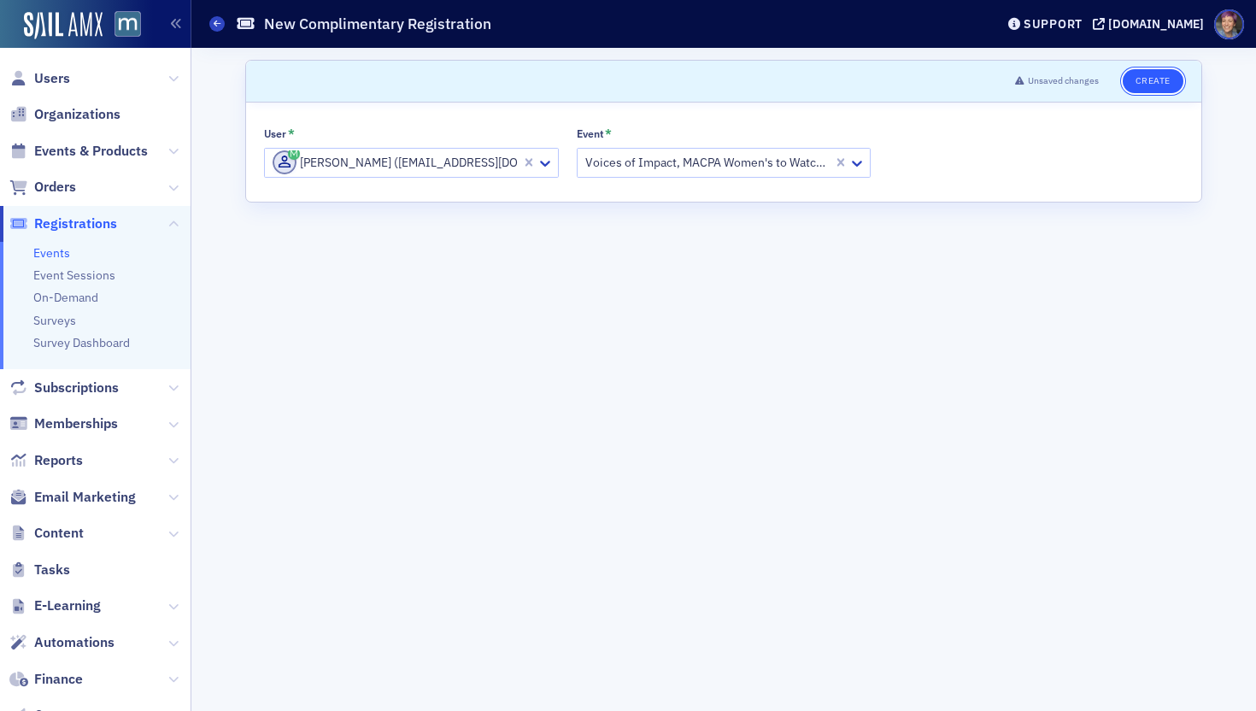
click at [1055, 81] on button "Create" at bounding box center [1153, 81] width 61 height 24
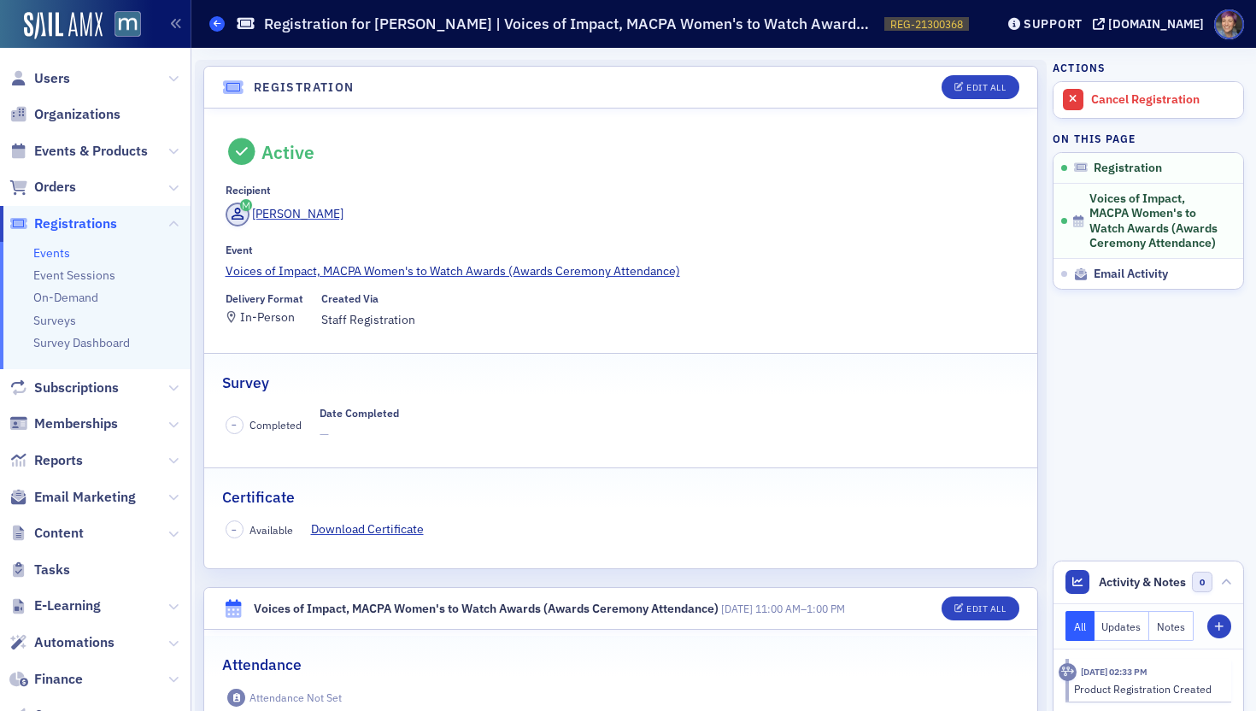
click at [220, 24] on span at bounding box center [216, 23] width 15 height 15
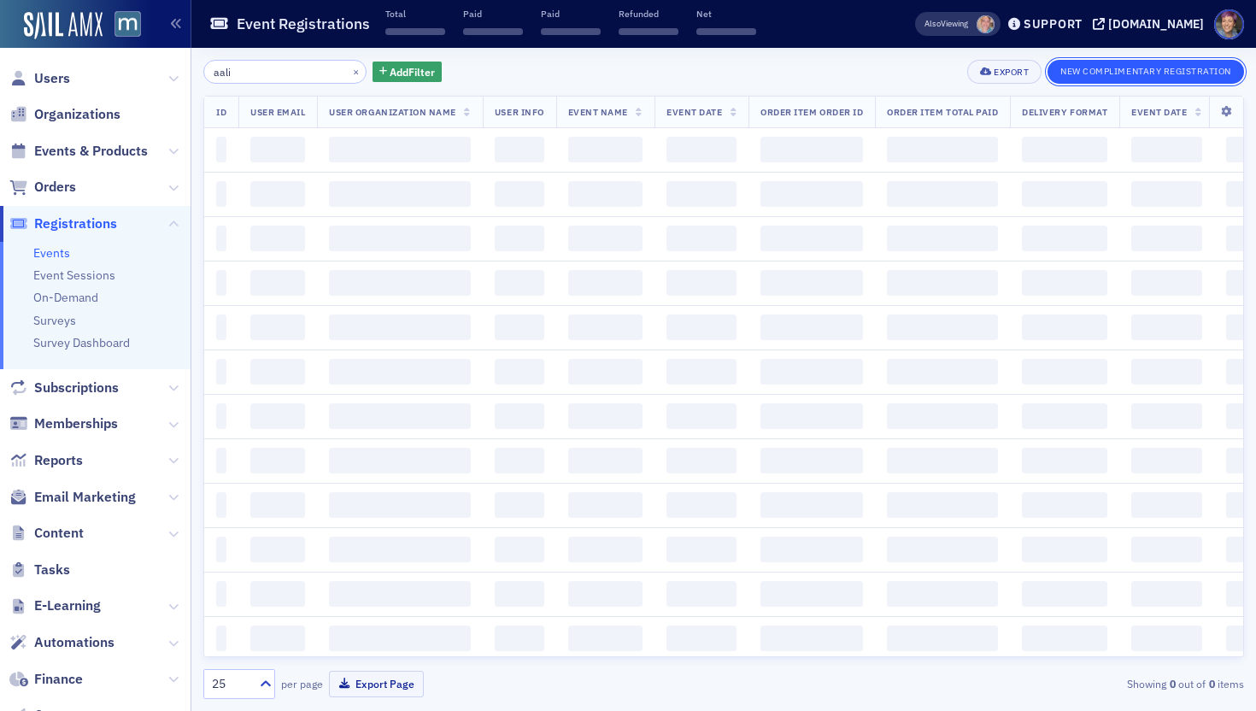
click at [1055, 63] on button "New Complimentary Registration" at bounding box center [1145, 72] width 196 height 24
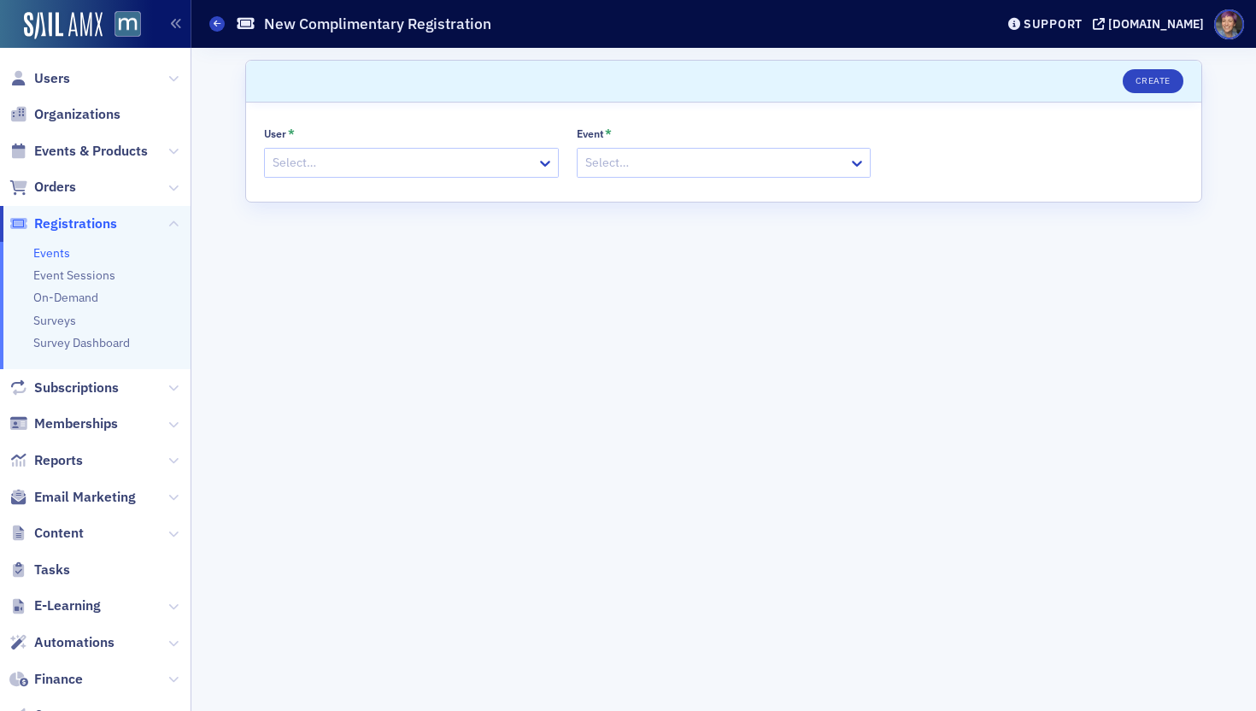
click at [413, 164] on div at bounding box center [403, 162] width 264 height 21
type input "truscot"
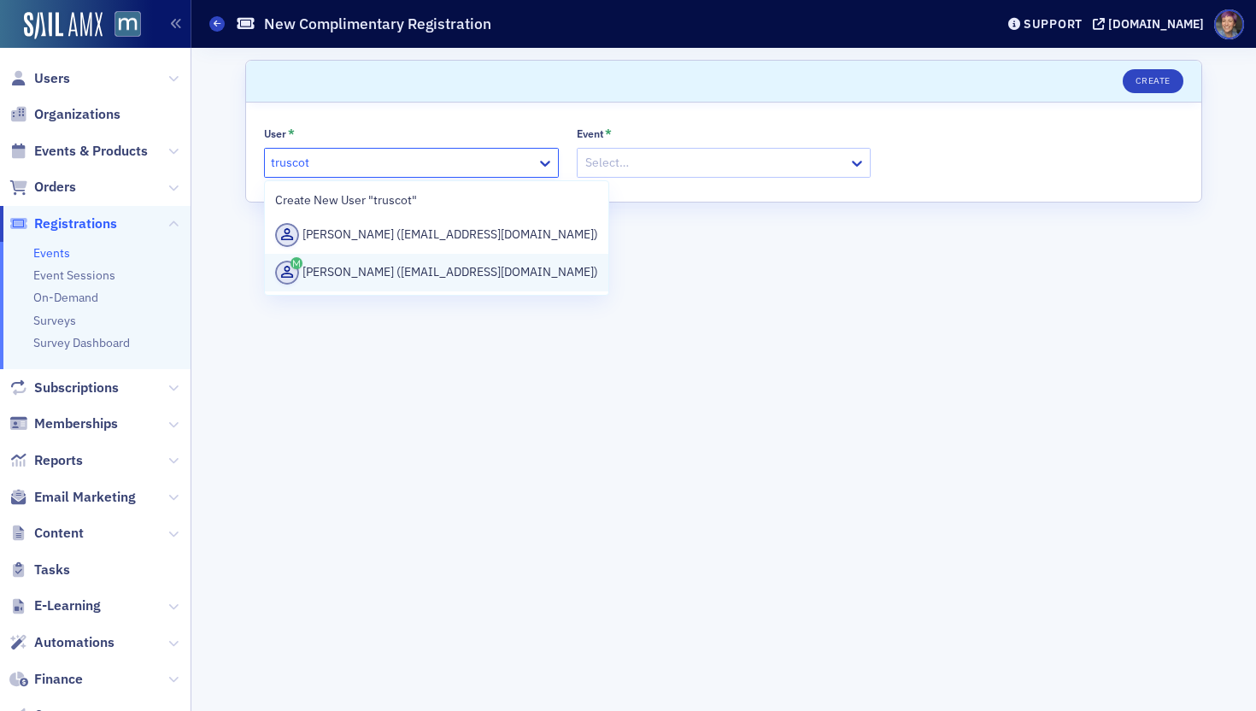
click at [420, 271] on div "[PERSON_NAME] ([EMAIL_ADDRESS][DOMAIN_NAME])" at bounding box center [436, 273] width 323 height 24
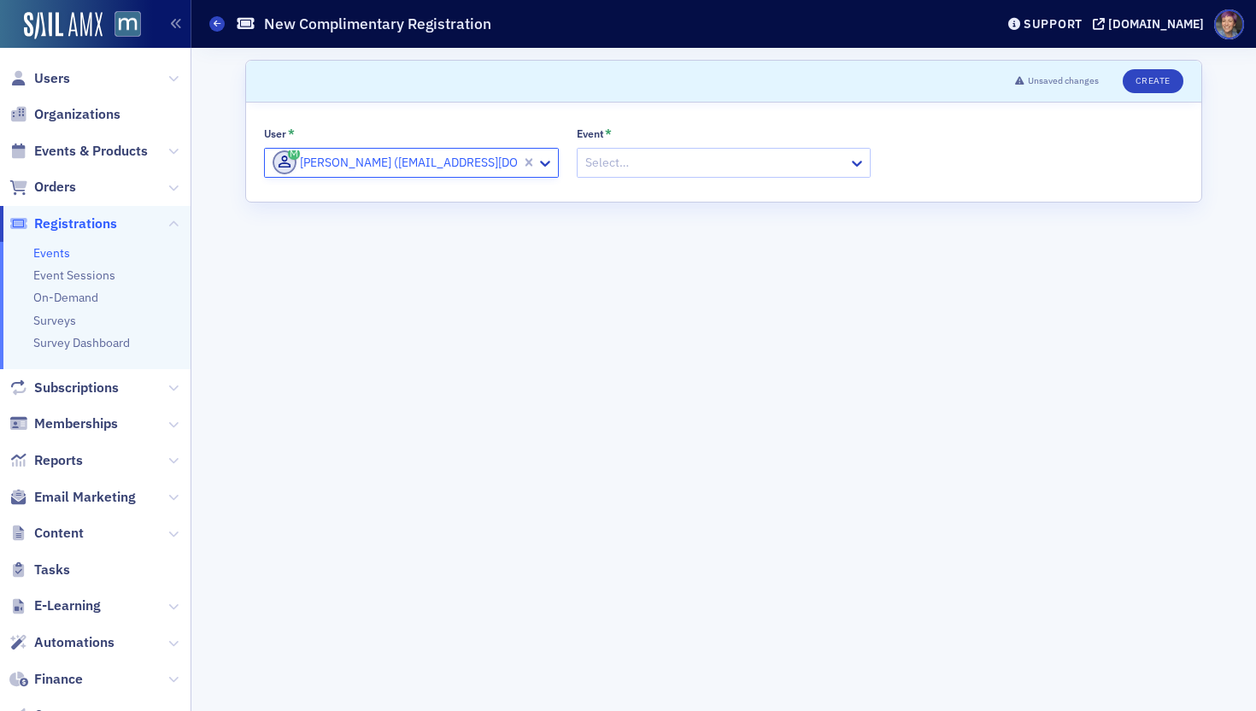
click at [690, 171] on div at bounding box center [715, 162] width 264 height 21
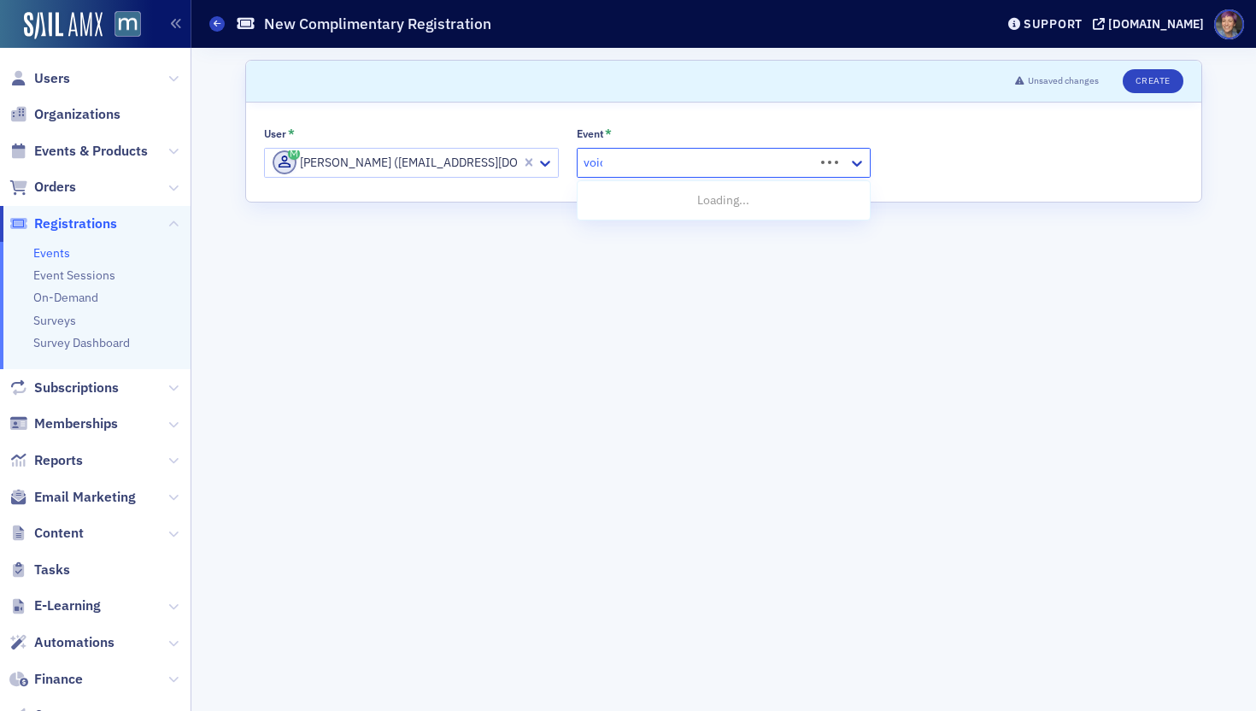
type input "voices"
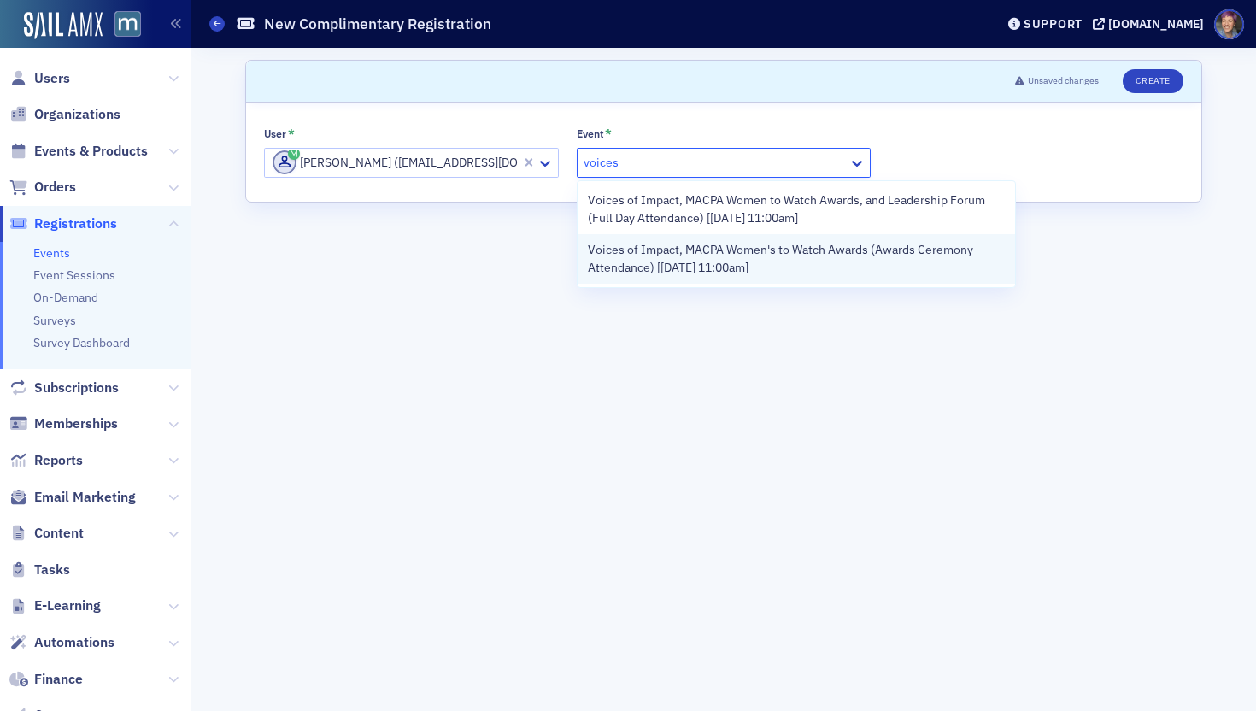
click at [668, 255] on span "Voices of Impact, MACPA Women's to Watch Awards (Awards Ceremony Attendance) [[…" at bounding box center [797, 259] width 418 height 36
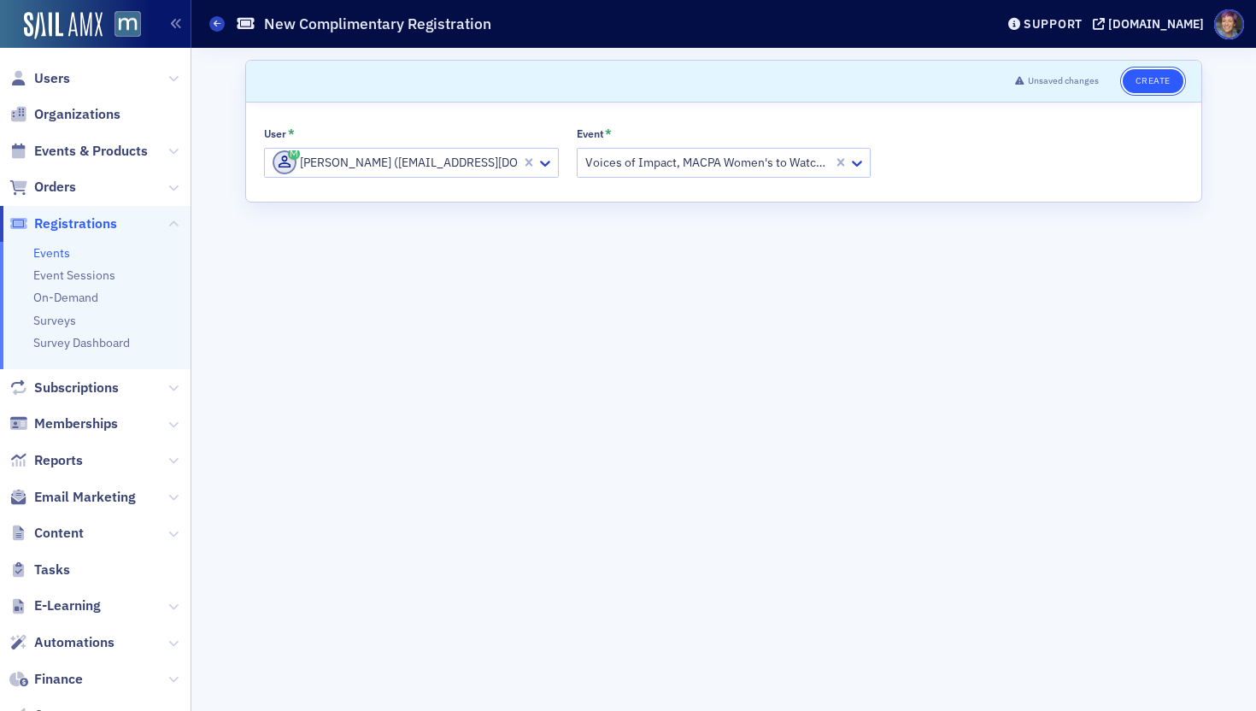
click at [1055, 88] on button "Create" at bounding box center [1153, 81] width 61 height 24
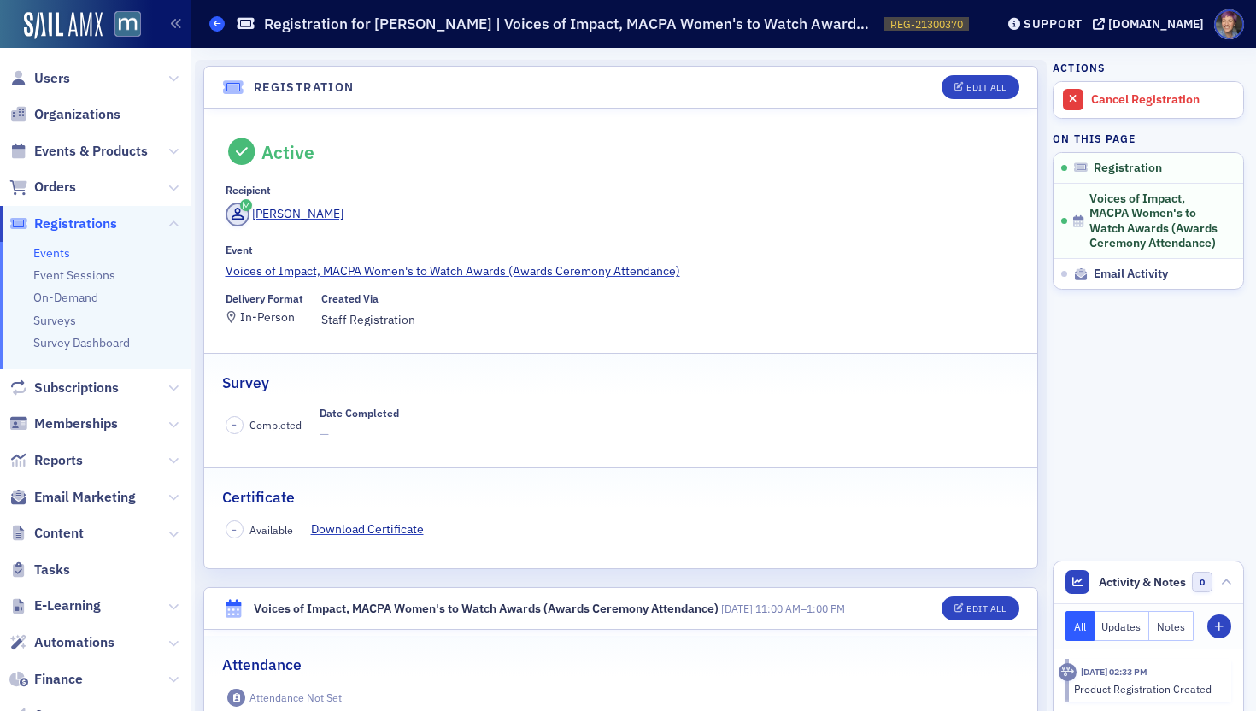
click at [220, 21] on icon at bounding box center [217, 24] width 7 height 8
